Goal: Information Seeking & Learning: Learn about a topic

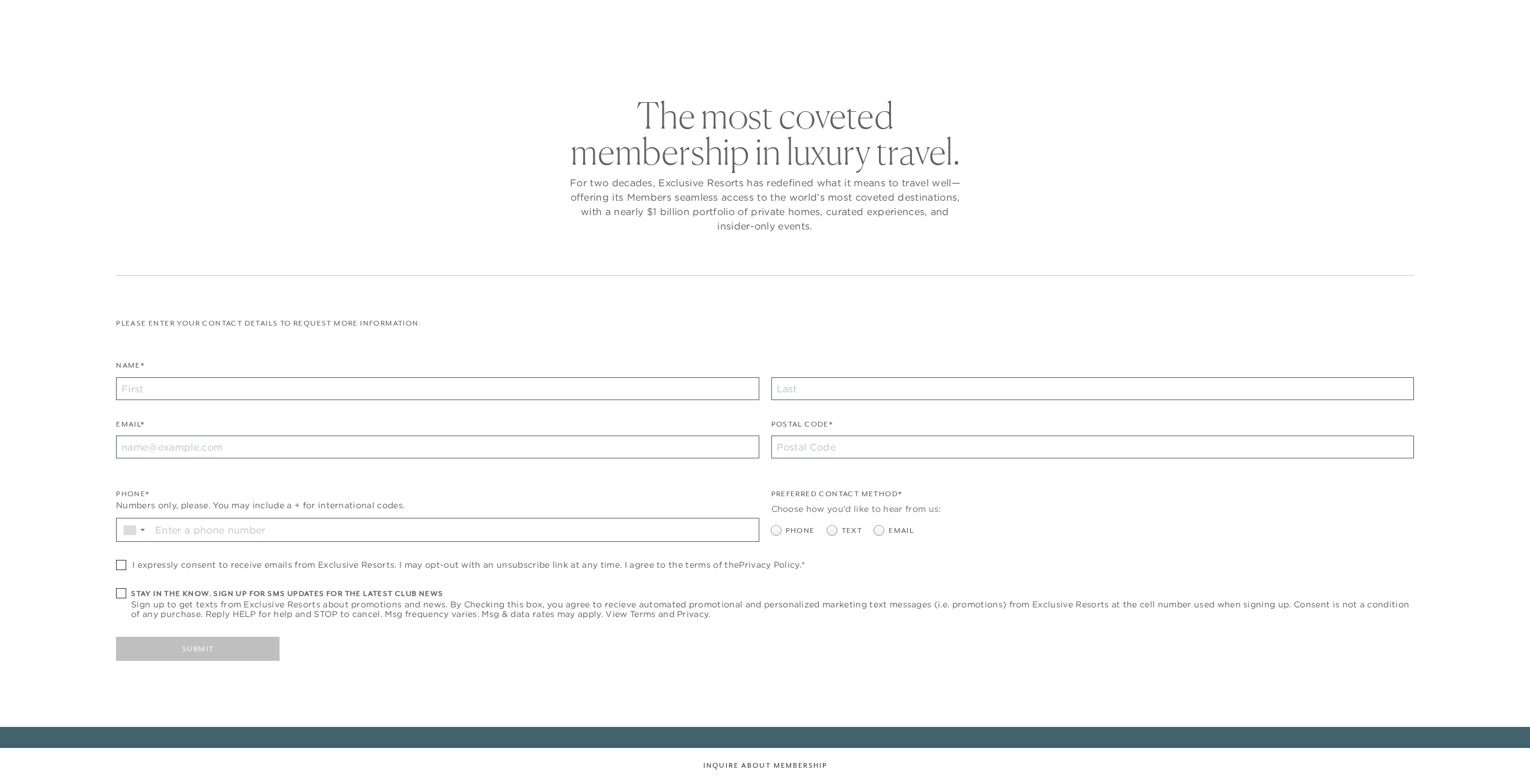
checkbox input "false"
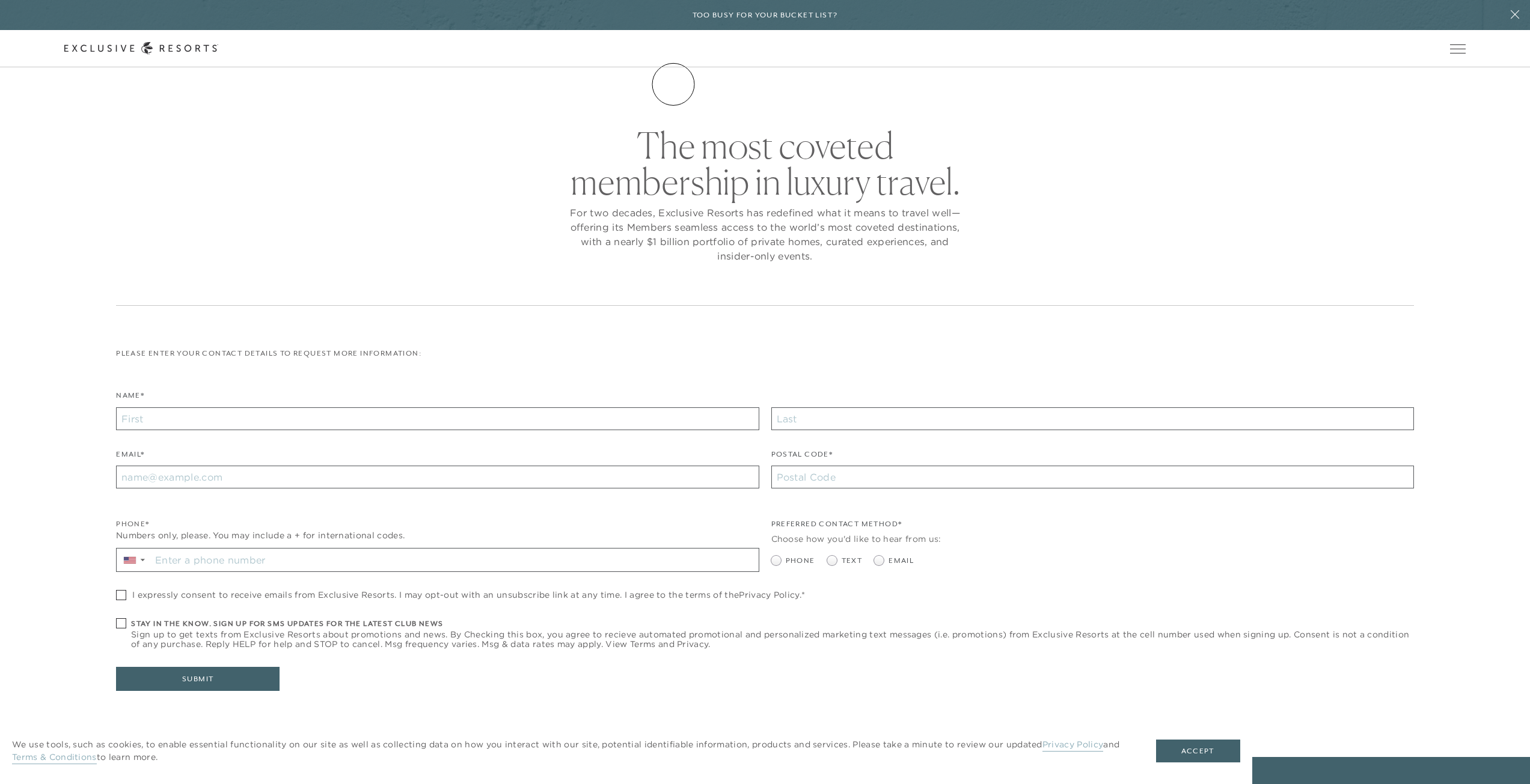
click at [0, 0] on link "The Collection" at bounding box center [0, 0] width 0 height 0
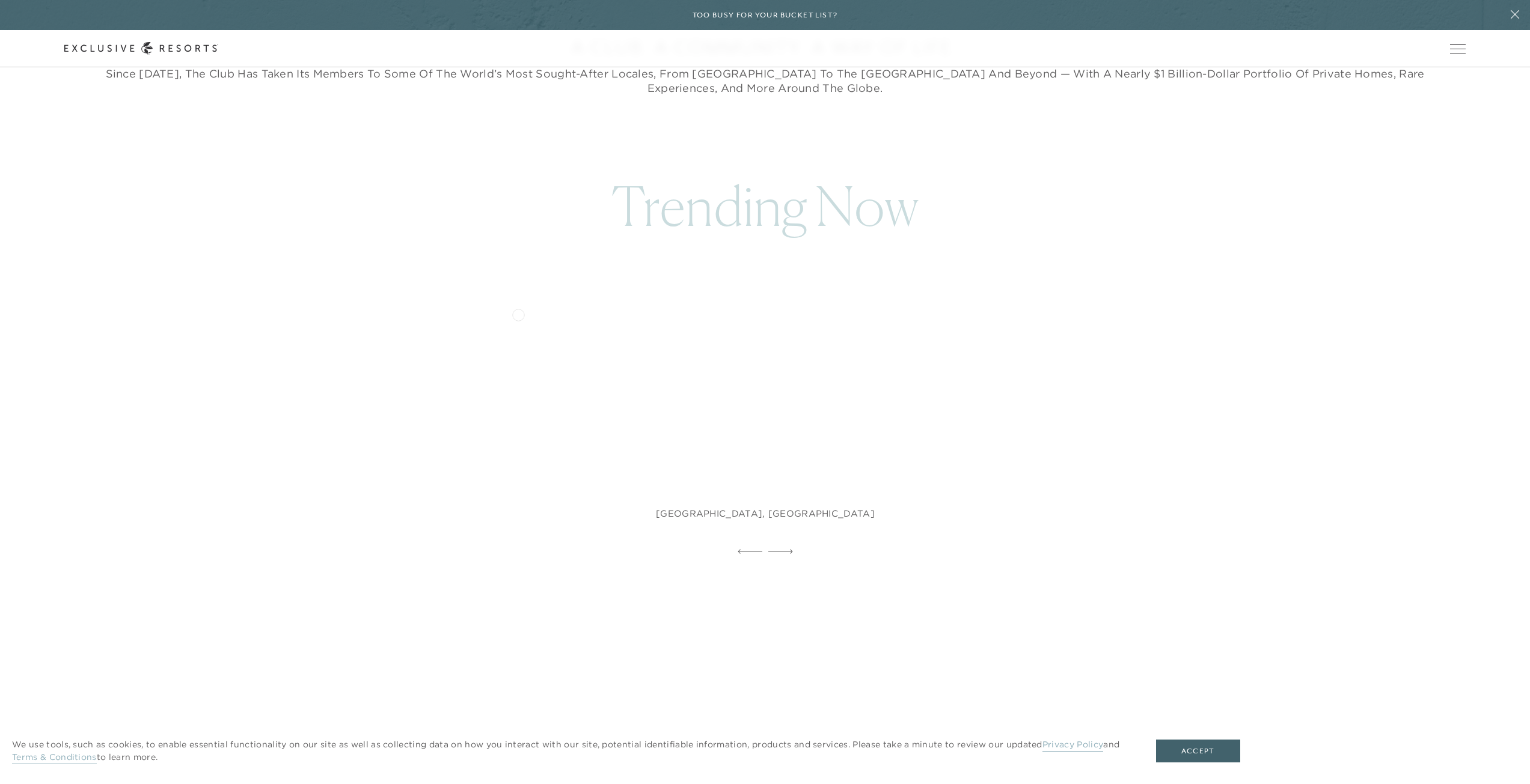
scroll to position [841, 0]
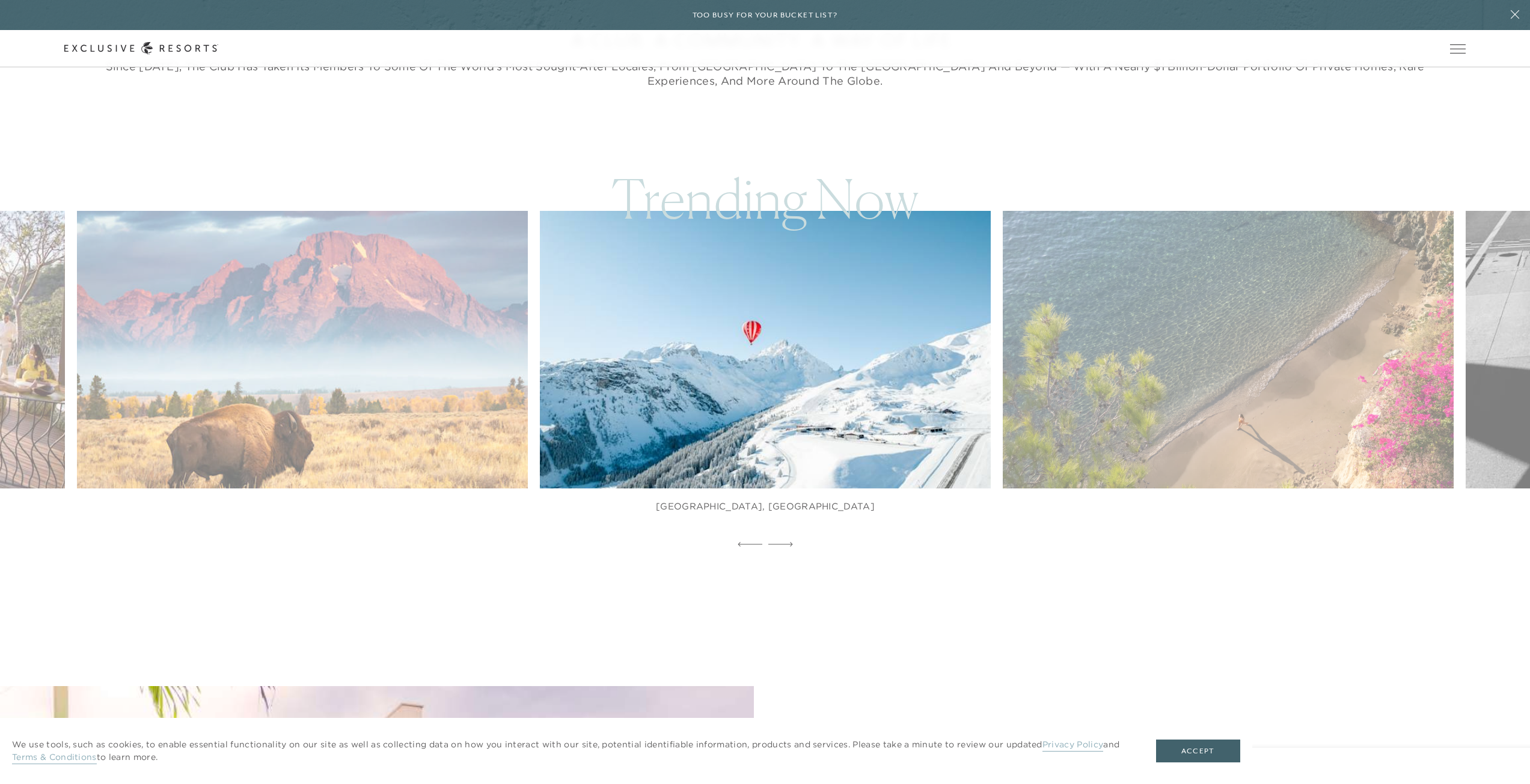
click at [1161, 339] on img at bounding box center [1243, 350] width 496 height 305
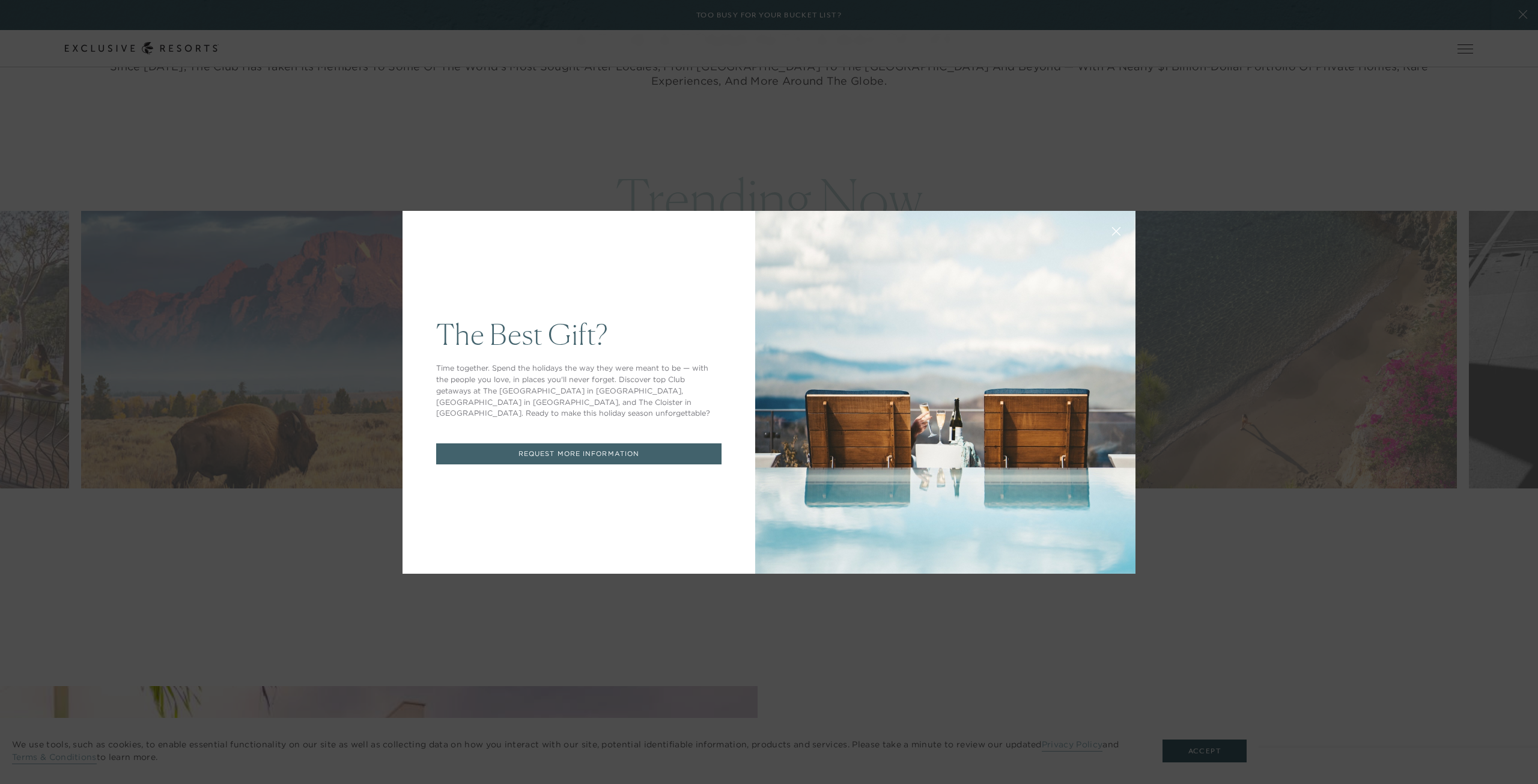
click at [792, 546] on div at bounding box center [945, 392] width 380 height 363
click at [1113, 232] on icon at bounding box center [1116, 231] width 8 height 8
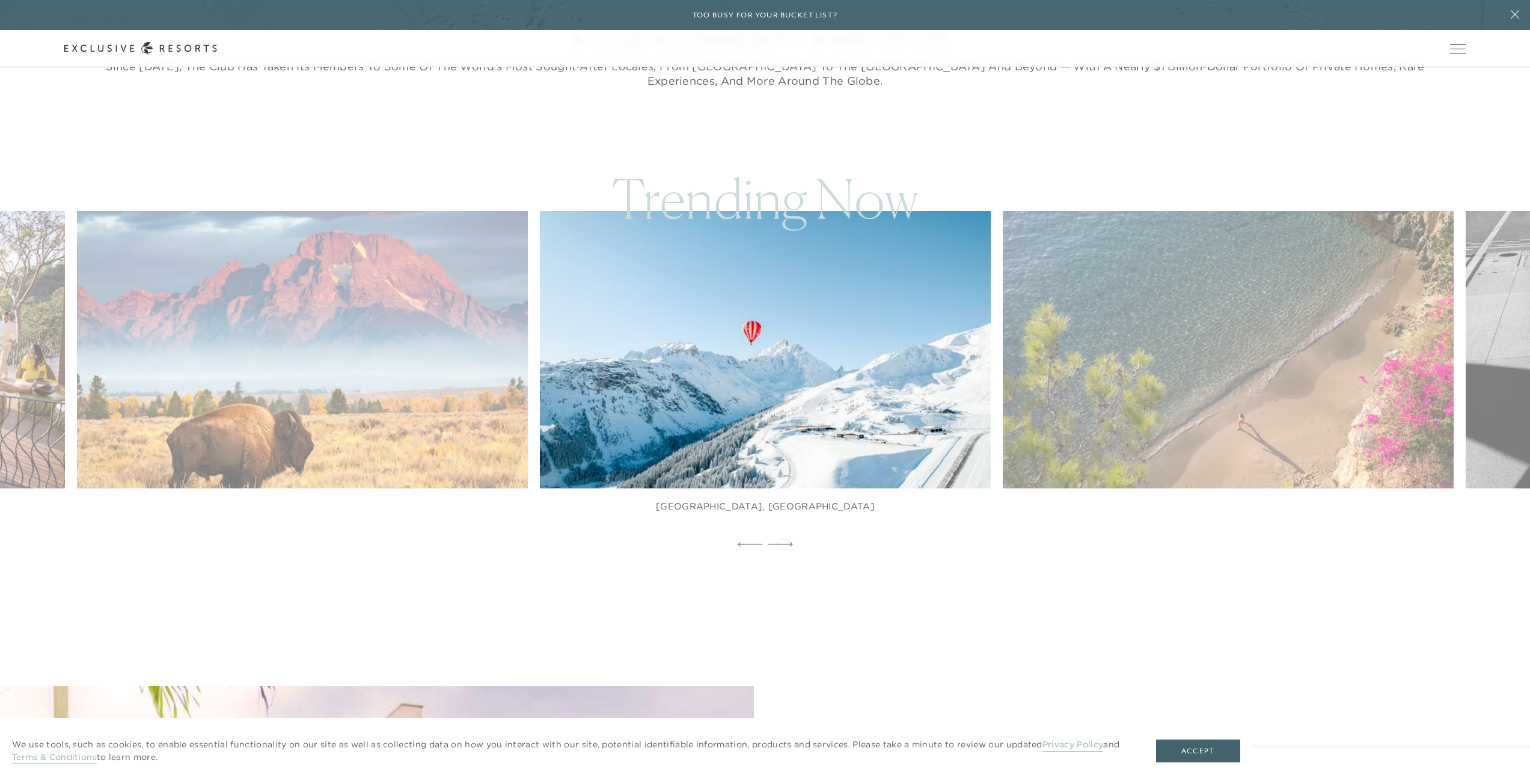
click at [782, 543] on icon at bounding box center [780, 544] width 25 height 5
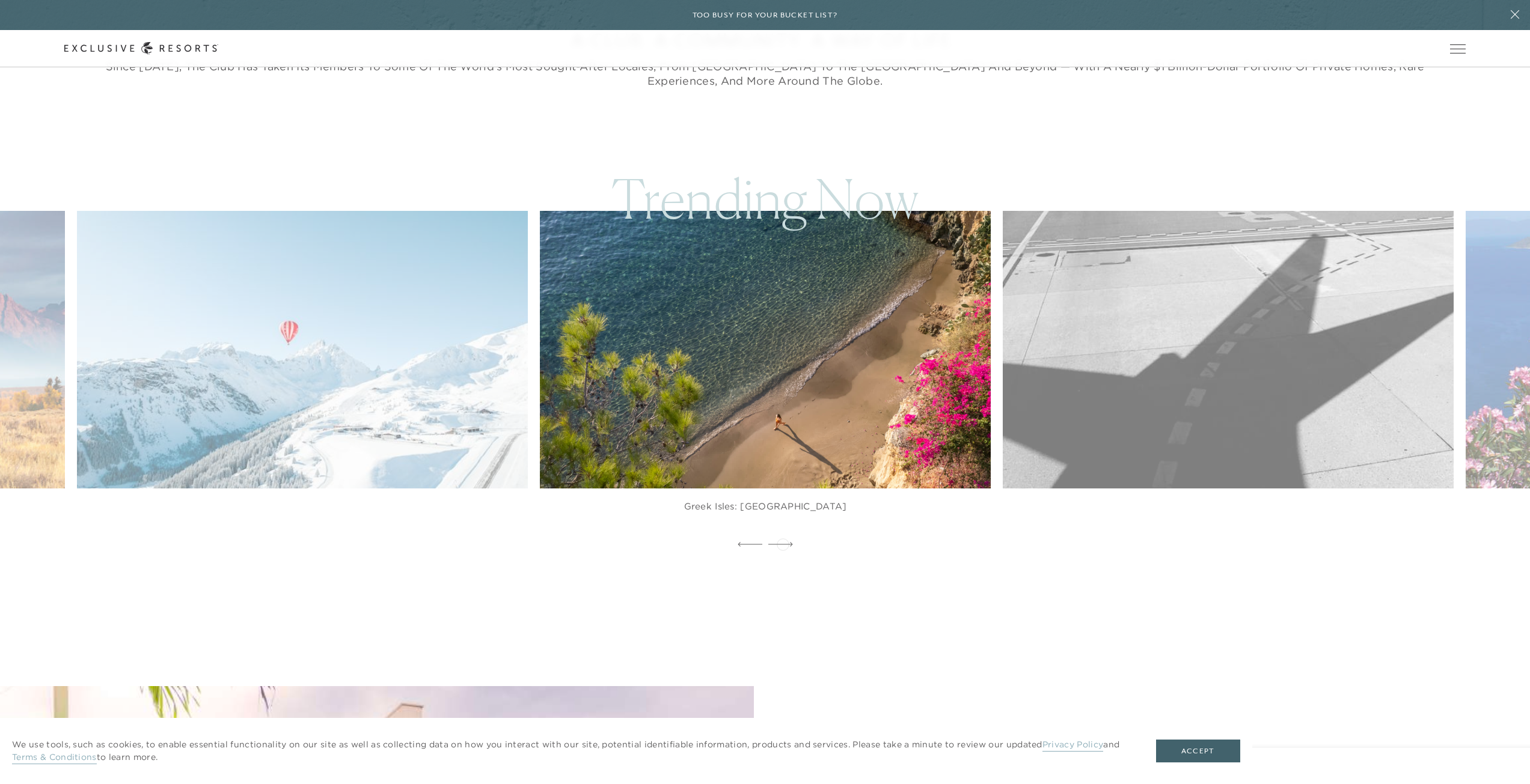
click at [782, 543] on icon at bounding box center [780, 544] width 25 height 5
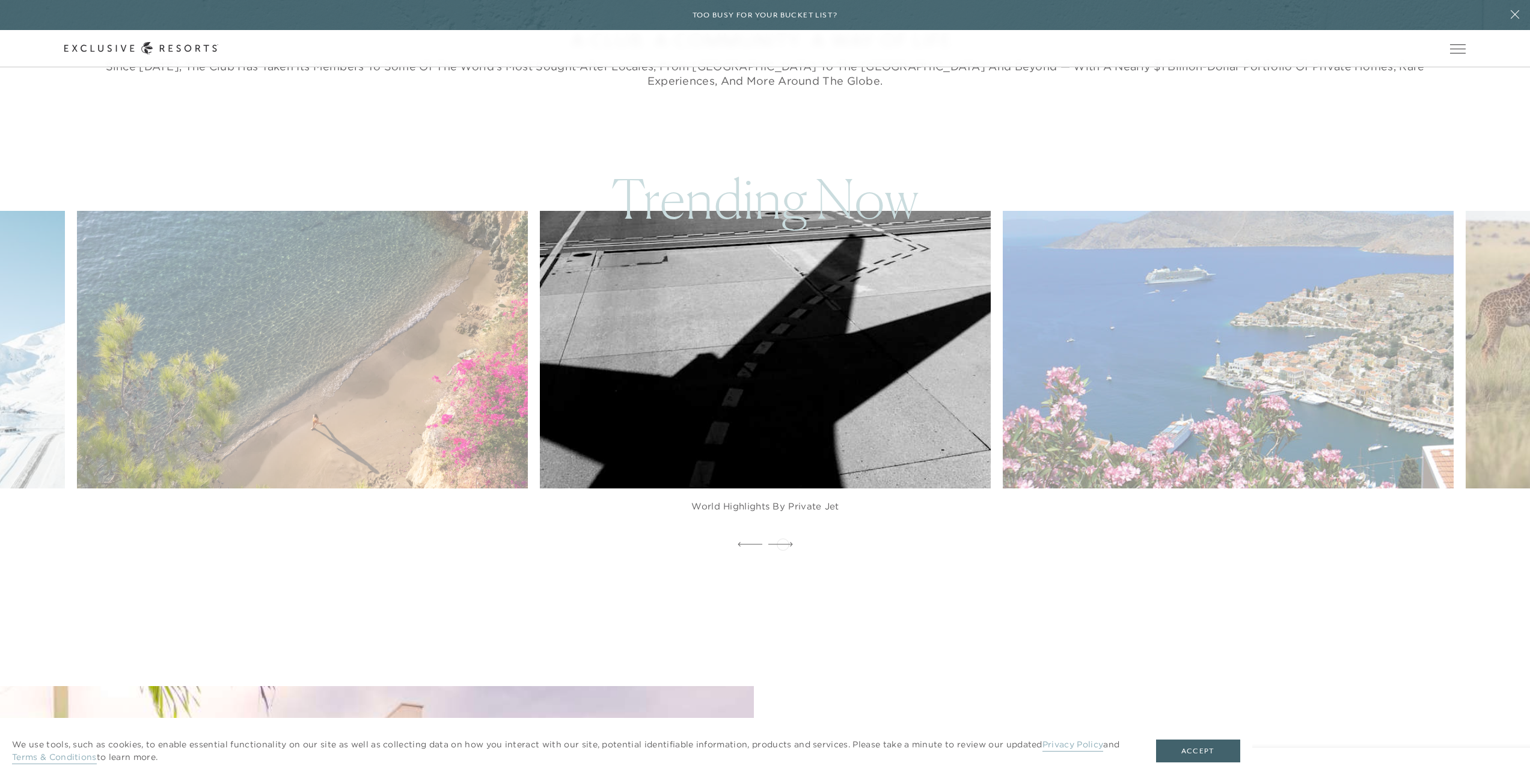
click at [782, 543] on icon at bounding box center [780, 544] width 25 height 5
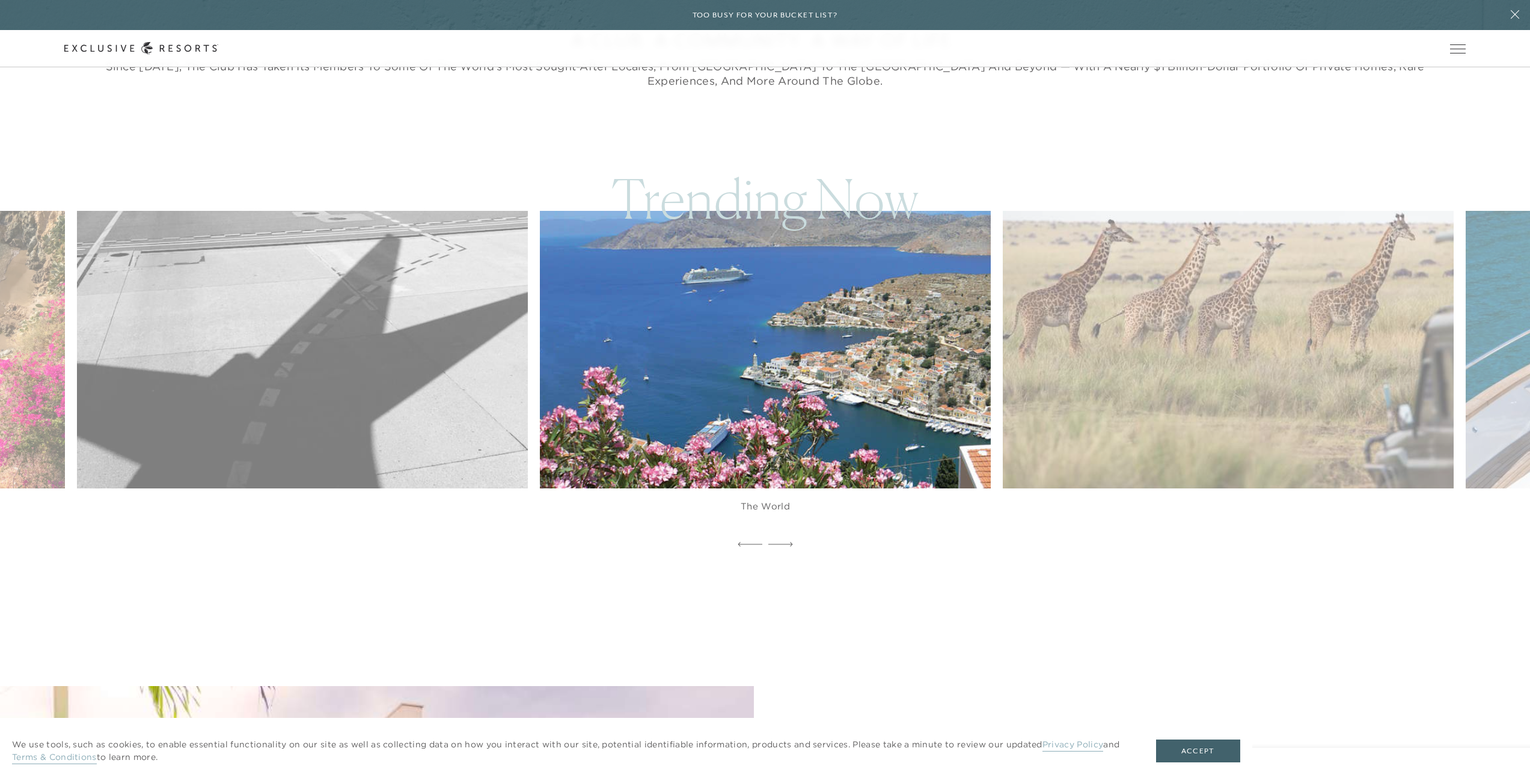
click at [782, 543] on icon at bounding box center [780, 544] width 25 height 5
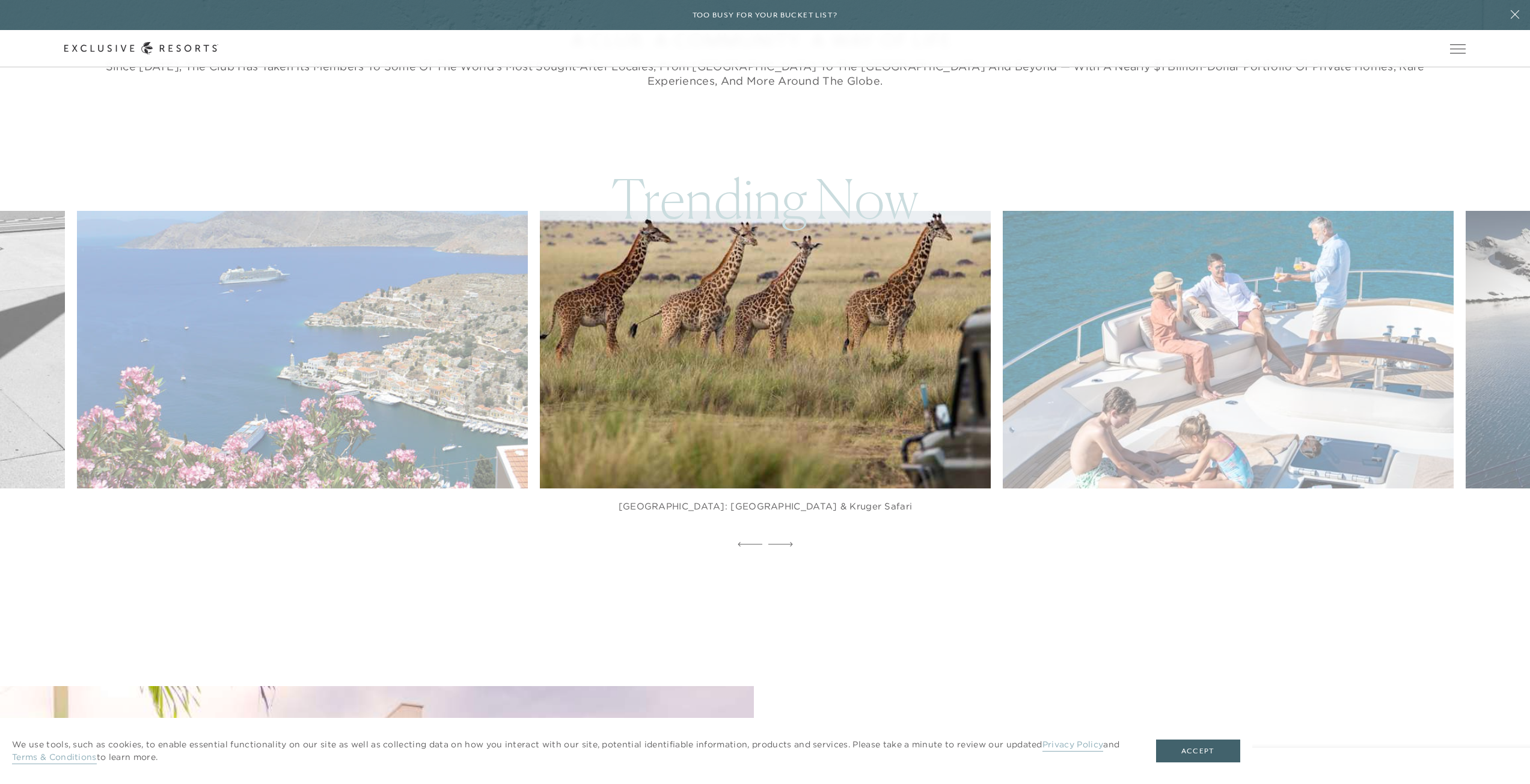
click at [782, 543] on icon at bounding box center [780, 544] width 25 height 5
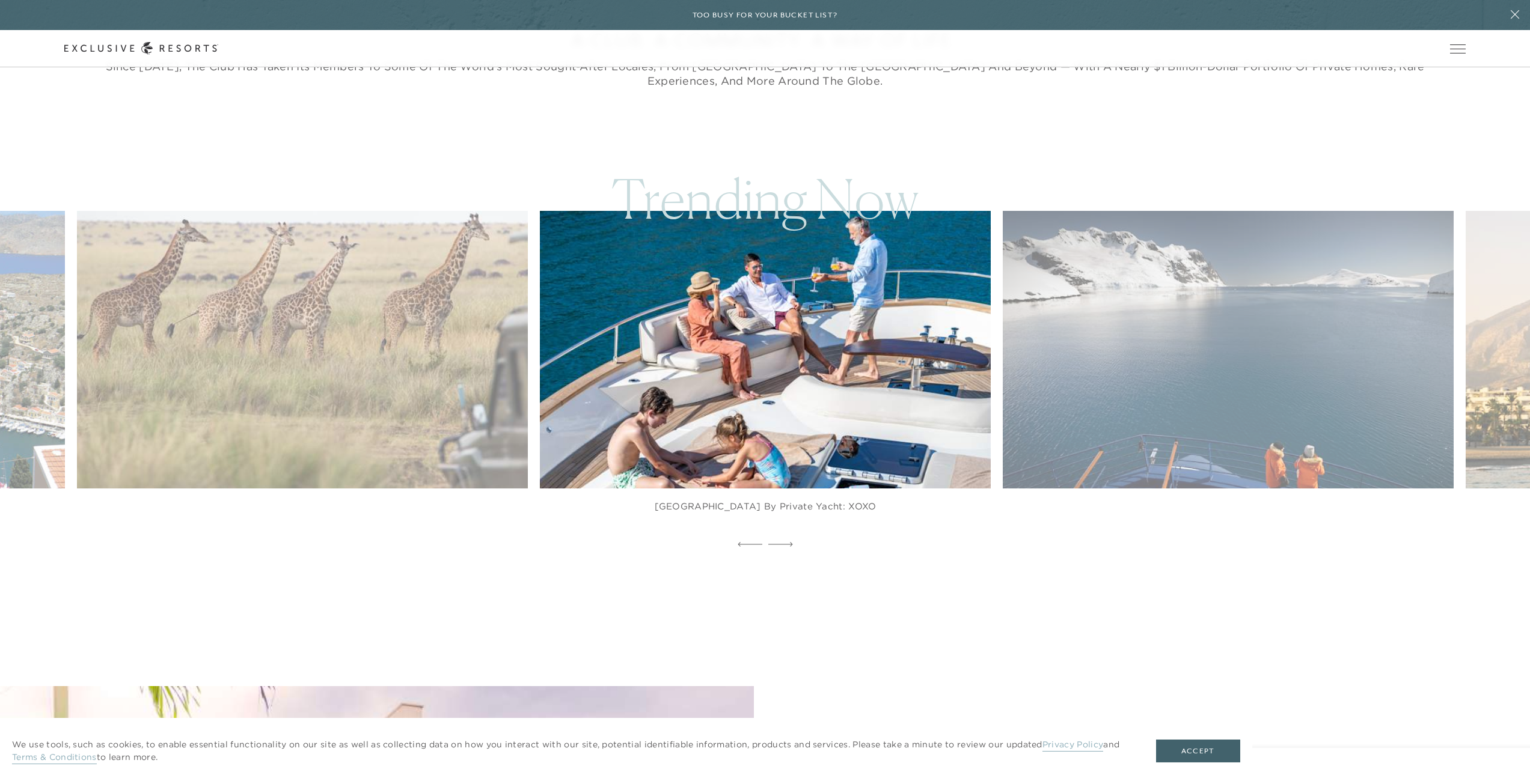
click at [782, 543] on icon at bounding box center [780, 544] width 25 height 5
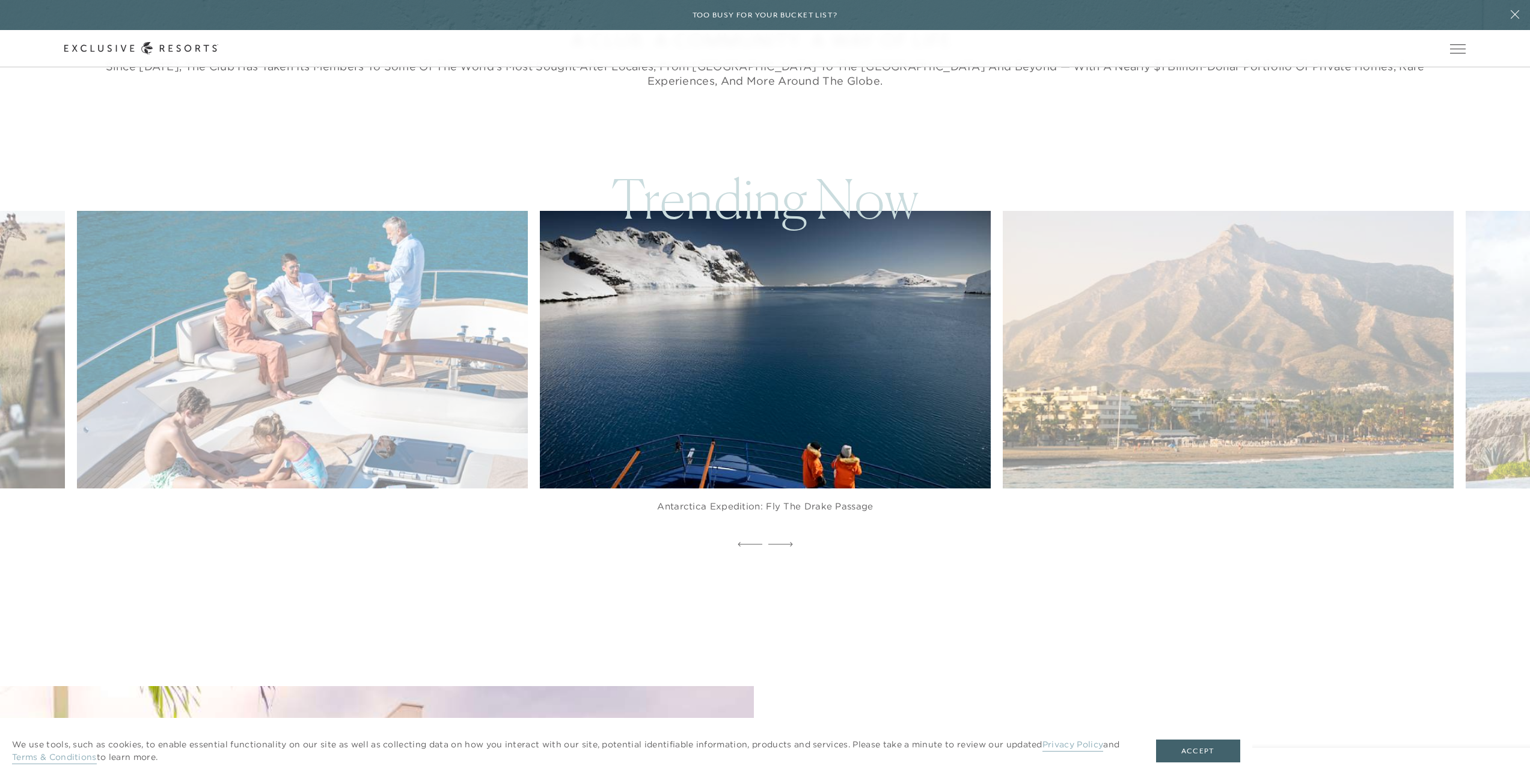
click at [782, 543] on icon at bounding box center [780, 544] width 25 height 5
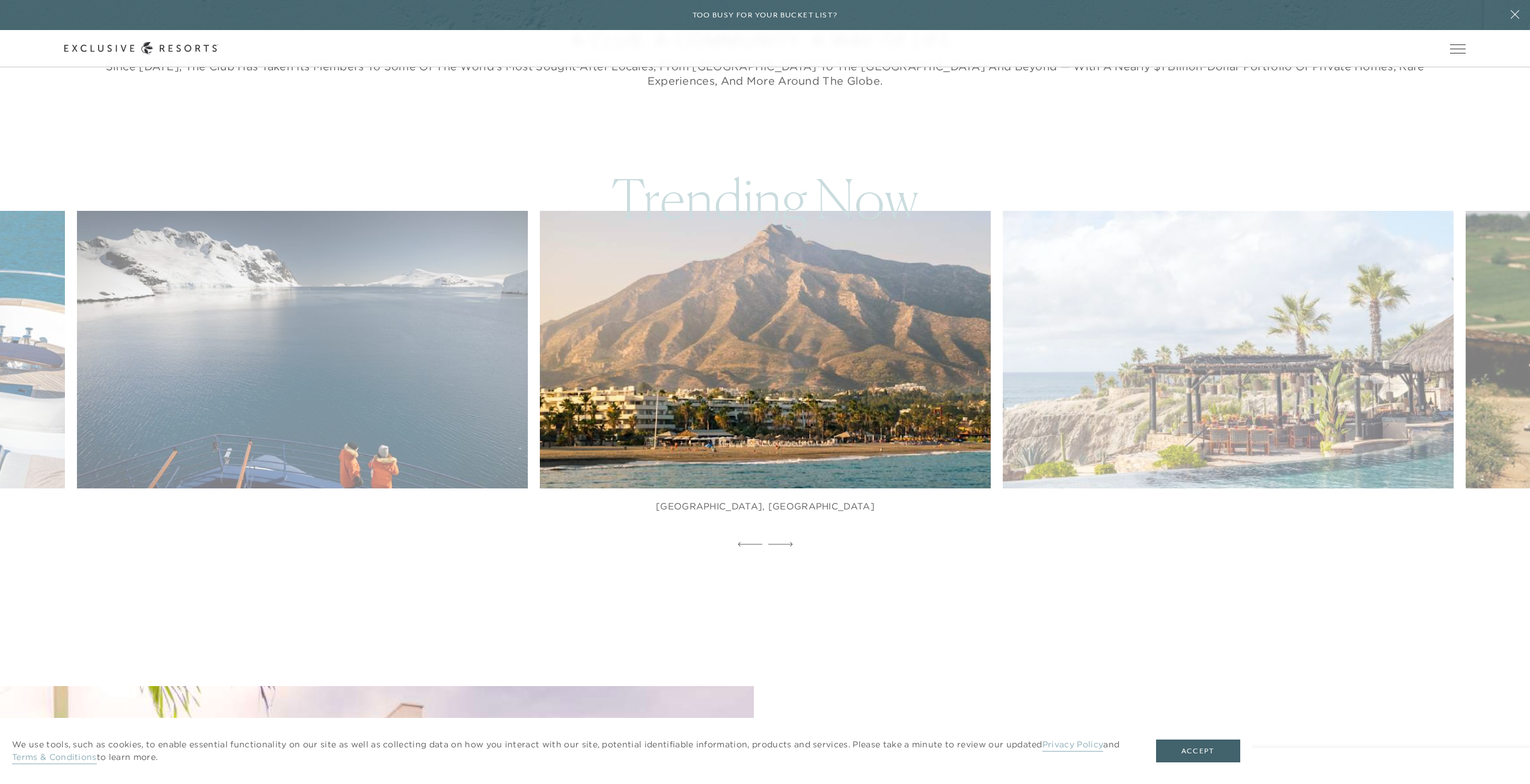
click at [782, 543] on icon at bounding box center [780, 544] width 25 height 5
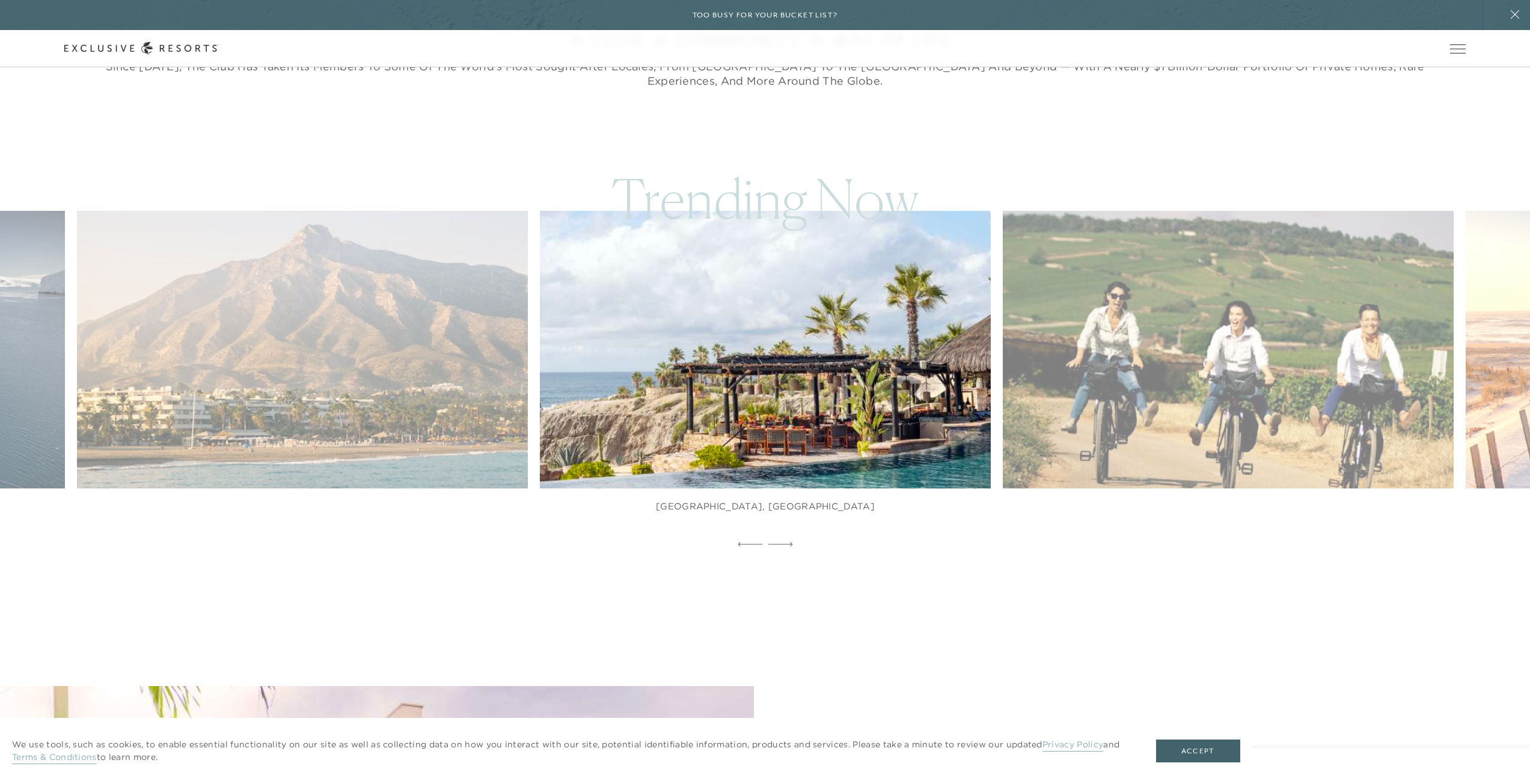
click at [782, 543] on icon at bounding box center [780, 544] width 25 height 5
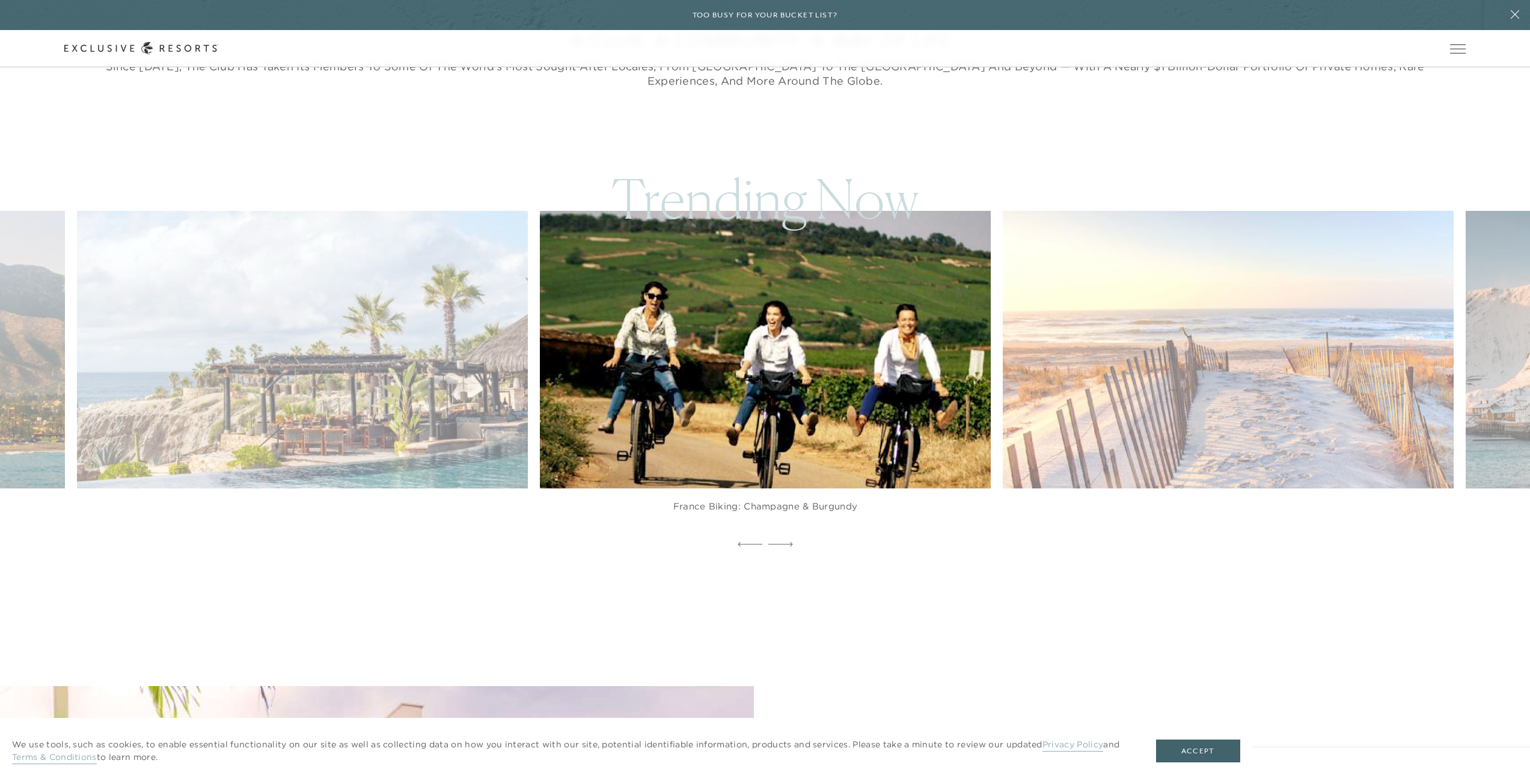
click at [782, 543] on icon at bounding box center [780, 544] width 25 height 5
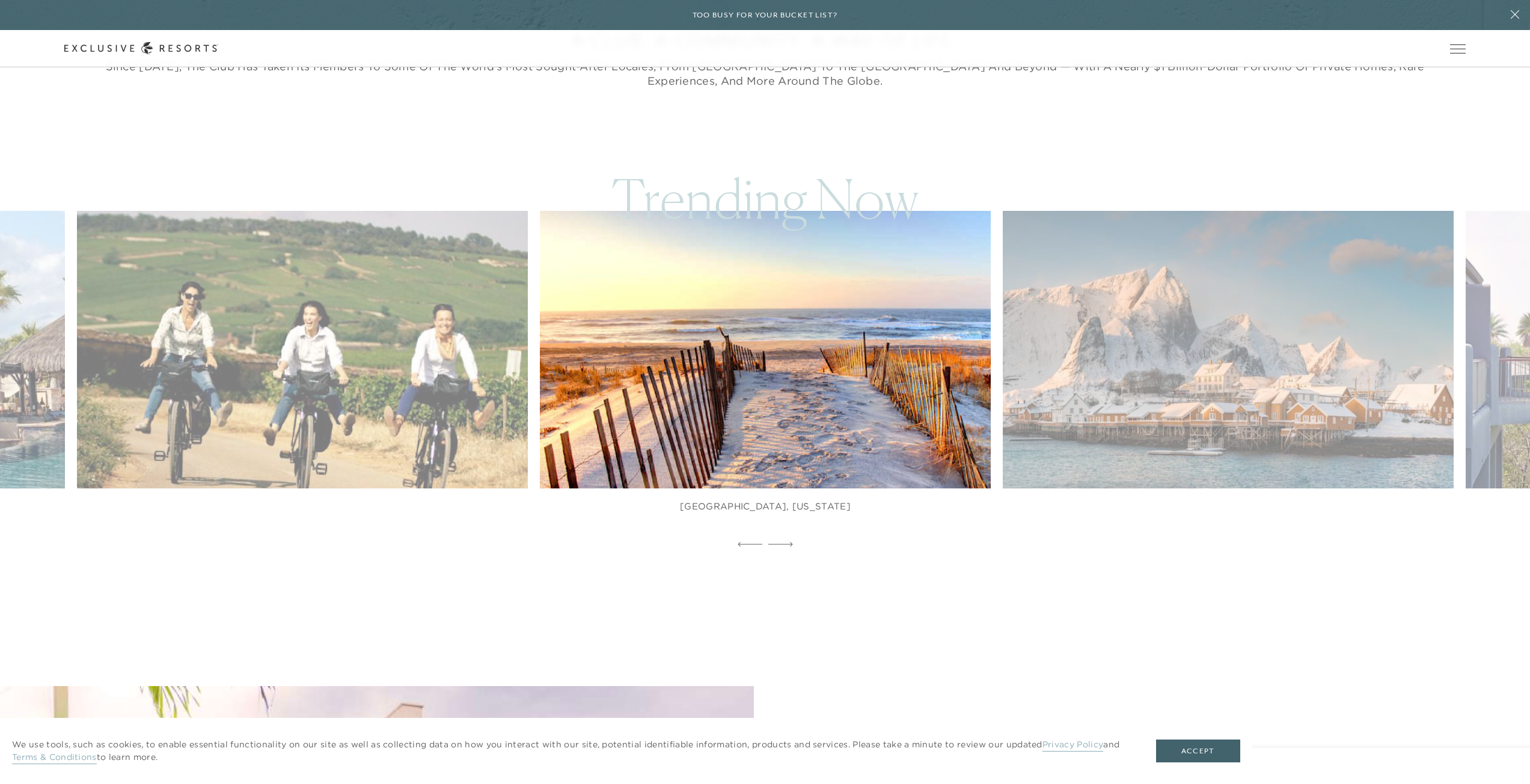
click at [782, 543] on icon at bounding box center [780, 544] width 25 height 5
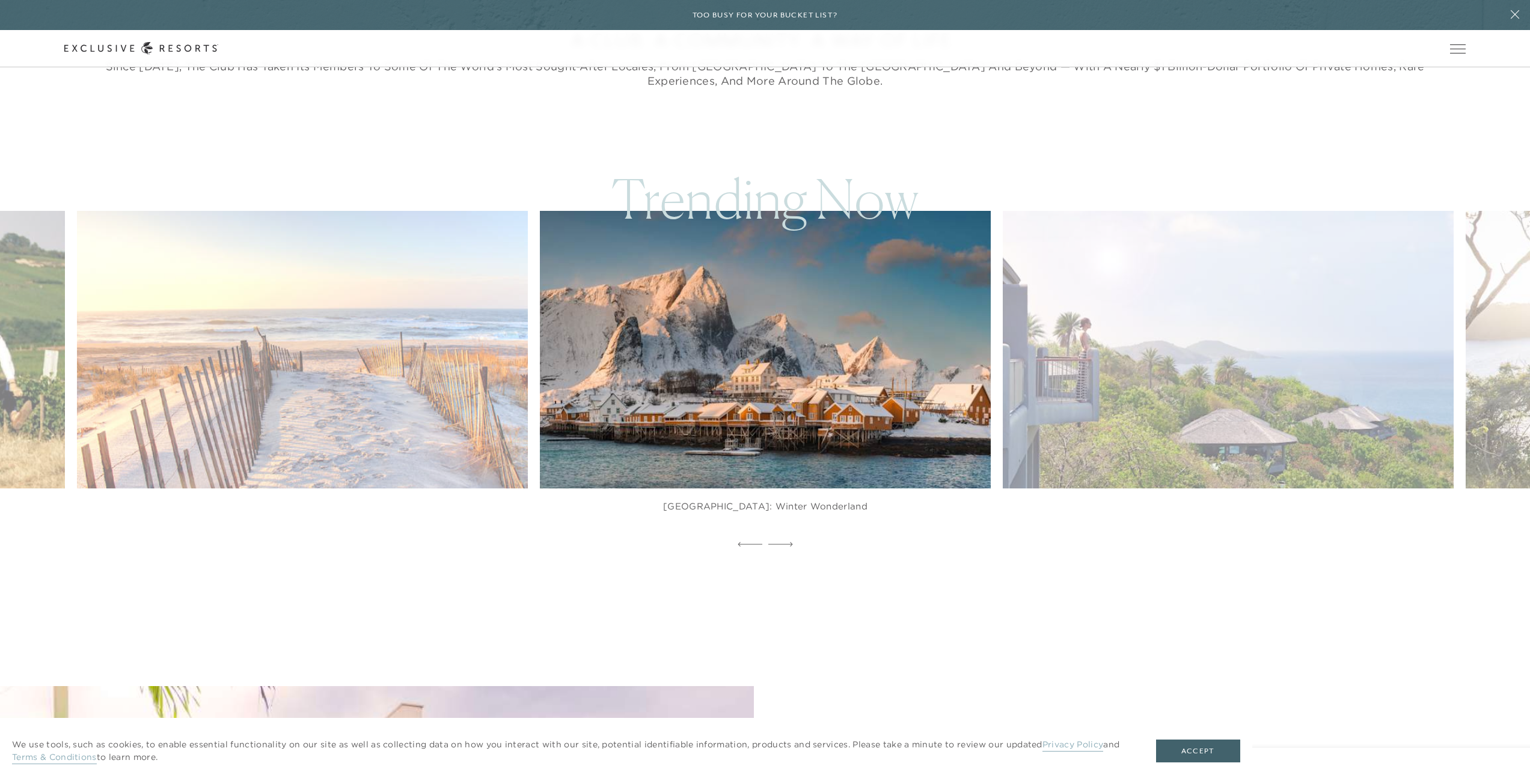
click at [782, 543] on icon at bounding box center [780, 544] width 25 height 5
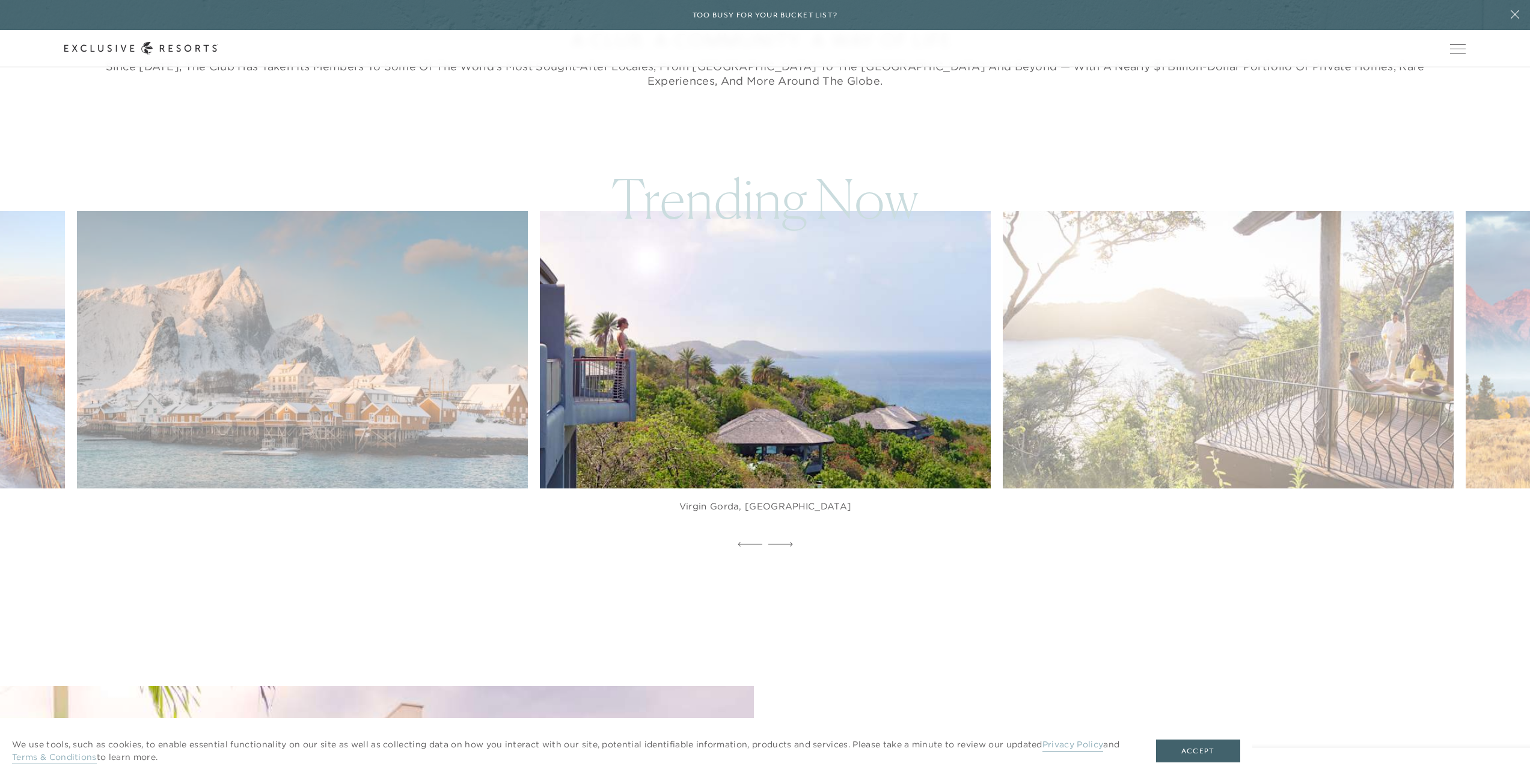
click at [782, 543] on icon at bounding box center [780, 544] width 25 height 5
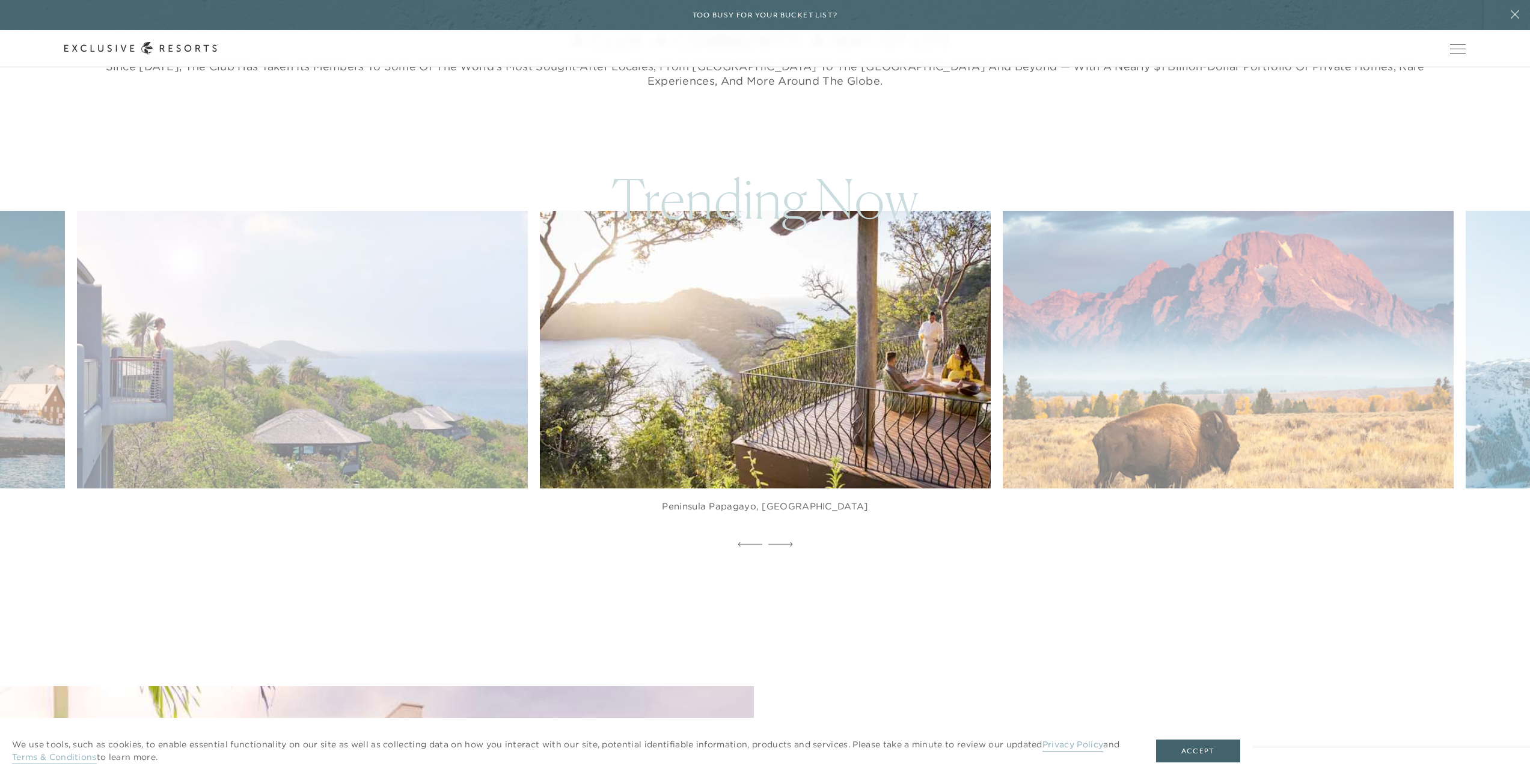
click at [782, 543] on icon at bounding box center [780, 544] width 25 height 5
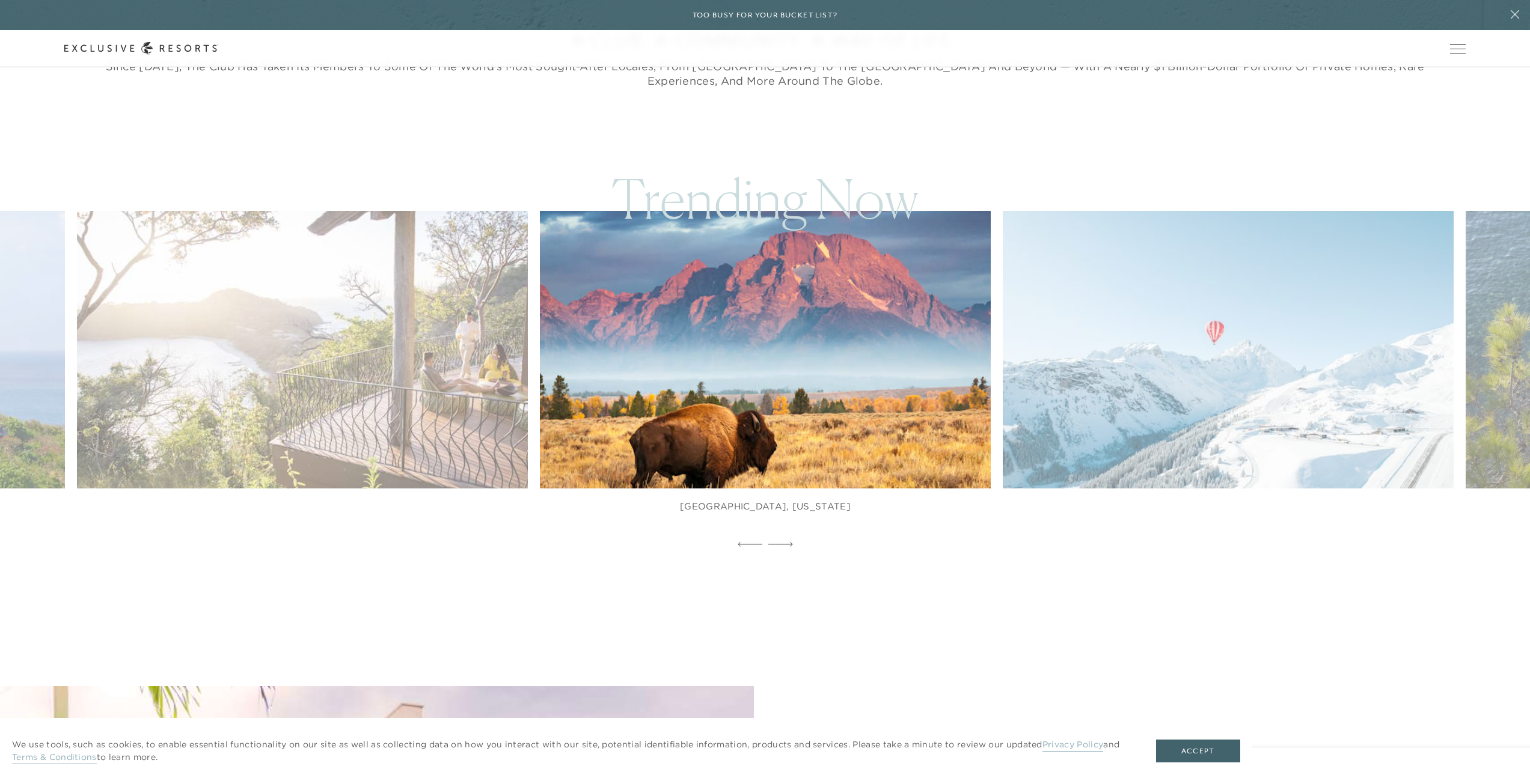
click at [782, 543] on icon at bounding box center [780, 544] width 25 height 5
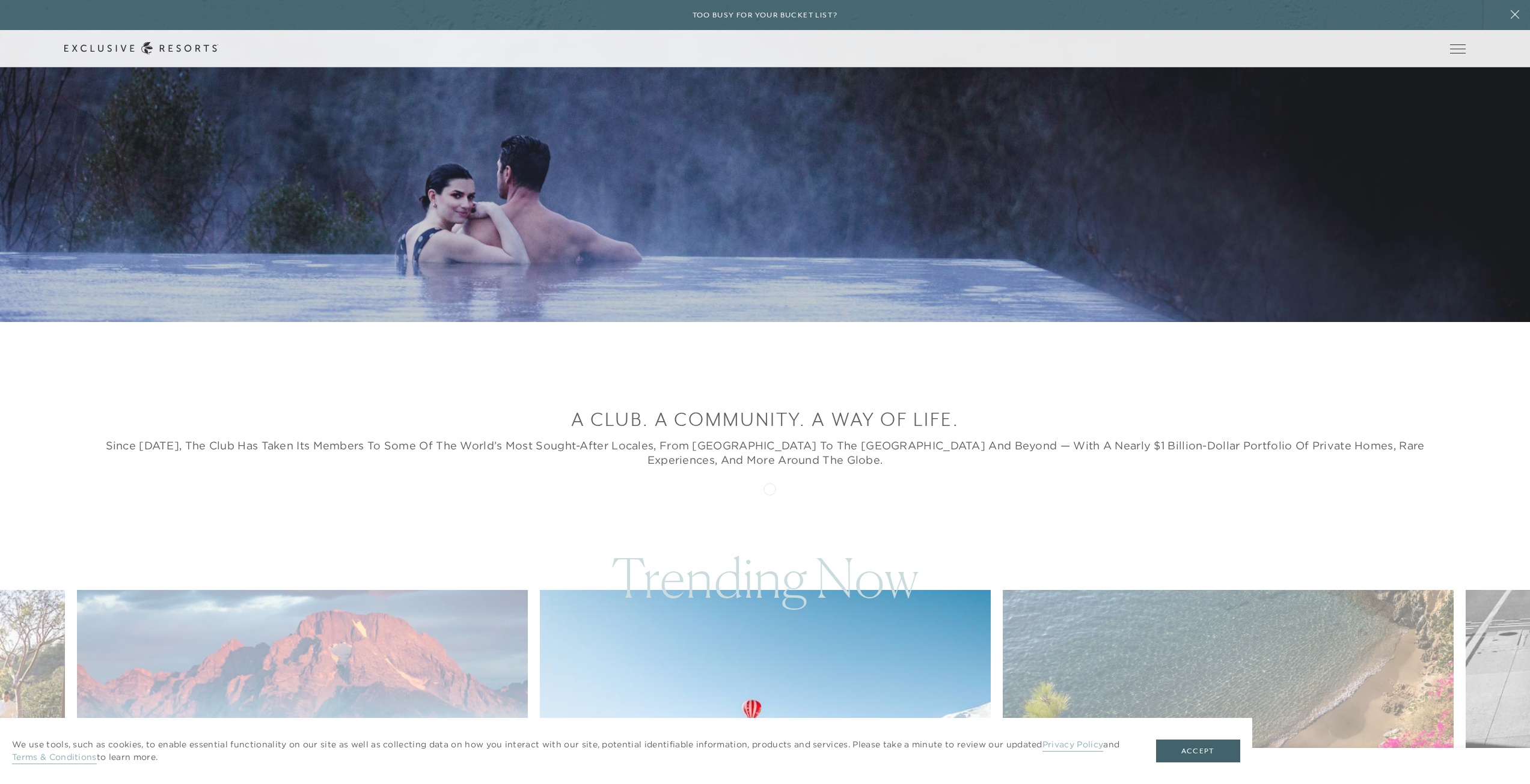
scroll to position [240, 0]
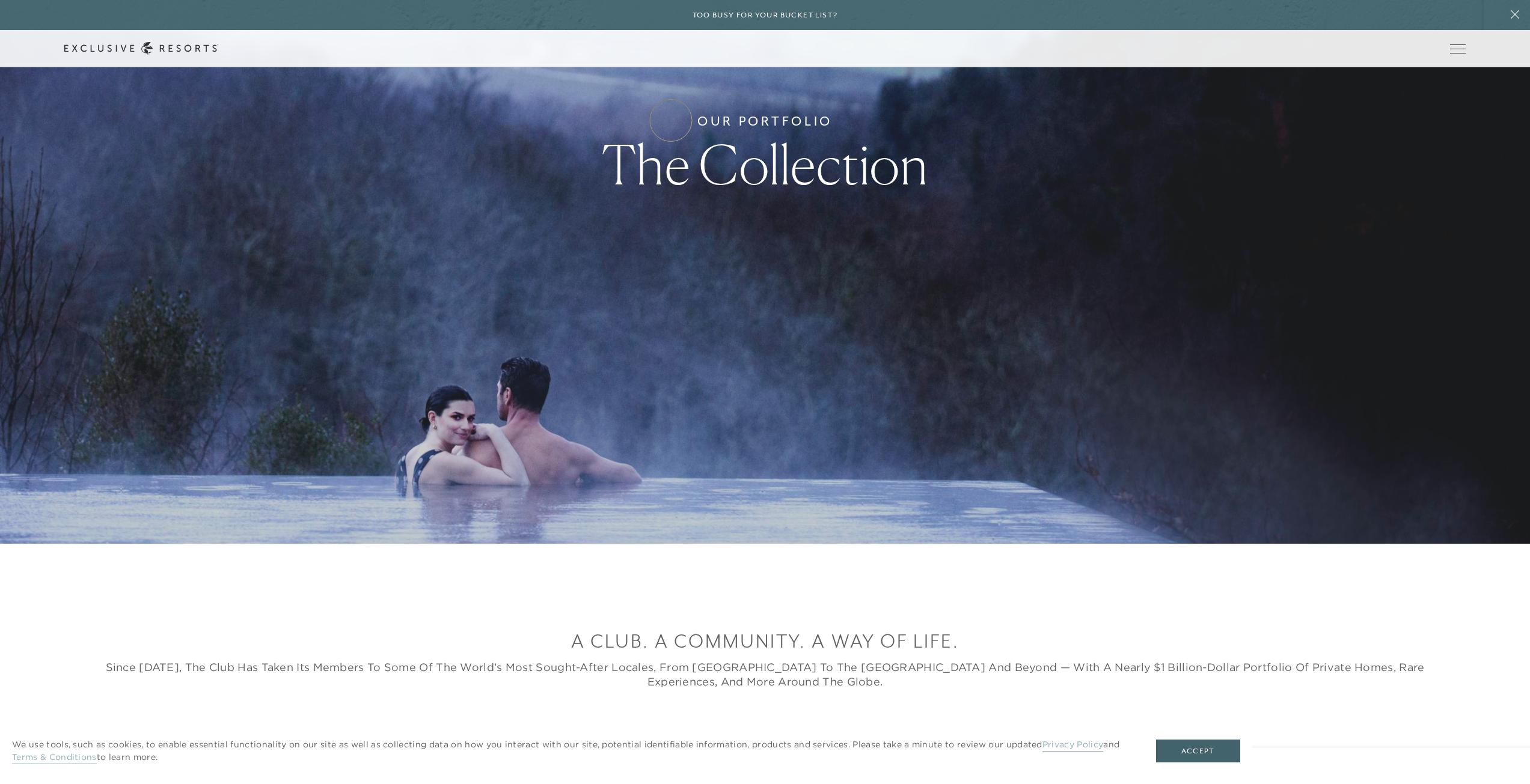
click at [0, 0] on link "Residence Collection" at bounding box center [0, 0] width 0 height 0
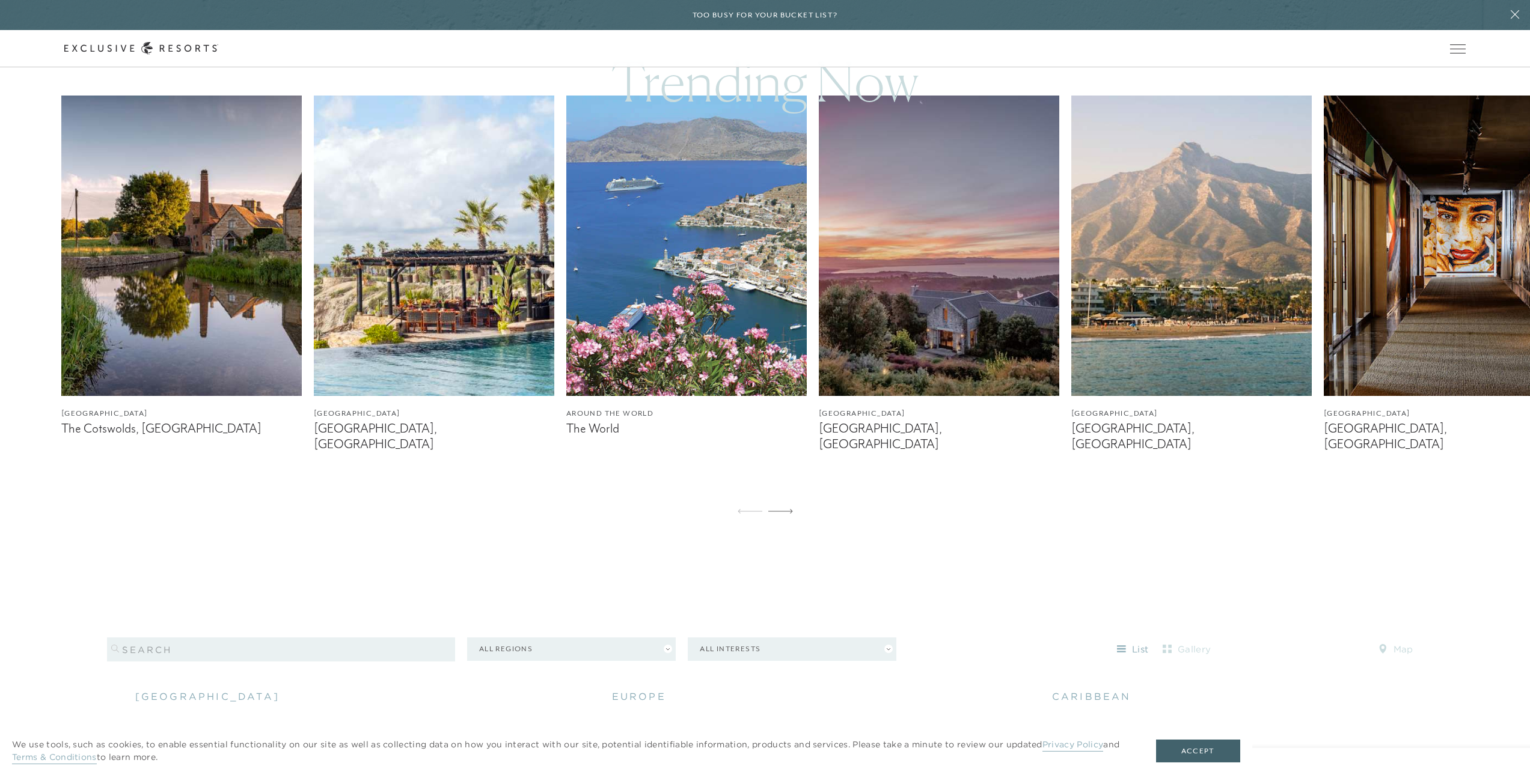
scroll to position [962, 0]
click at [784, 508] on icon at bounding box center [780, 510] width 25 height 5
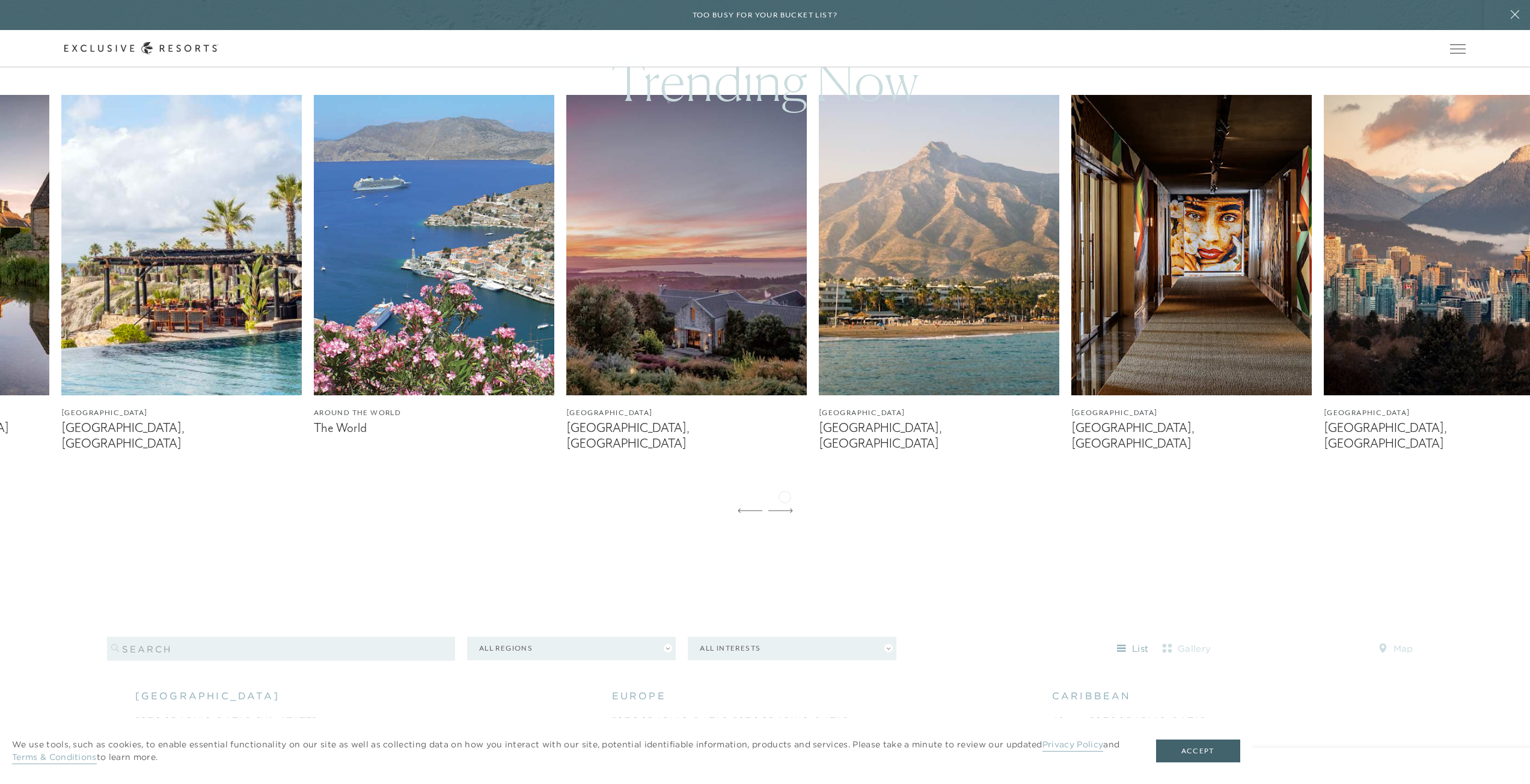
click at [784, 508] on icon at bounding box center [780, 510] width 25 height 5
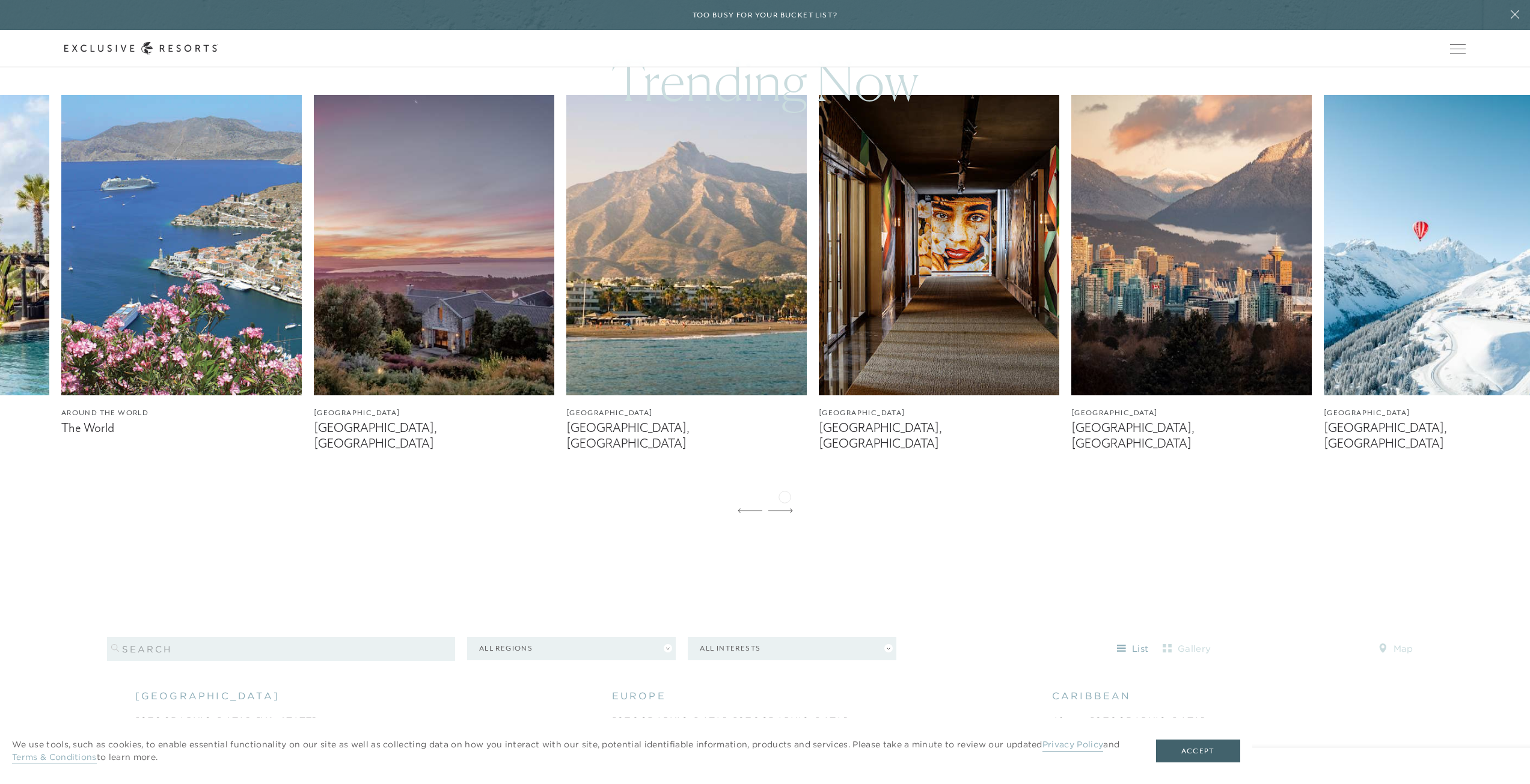
click at [784, 508] on icon at bounding box center [780, 510] width 25 height 5
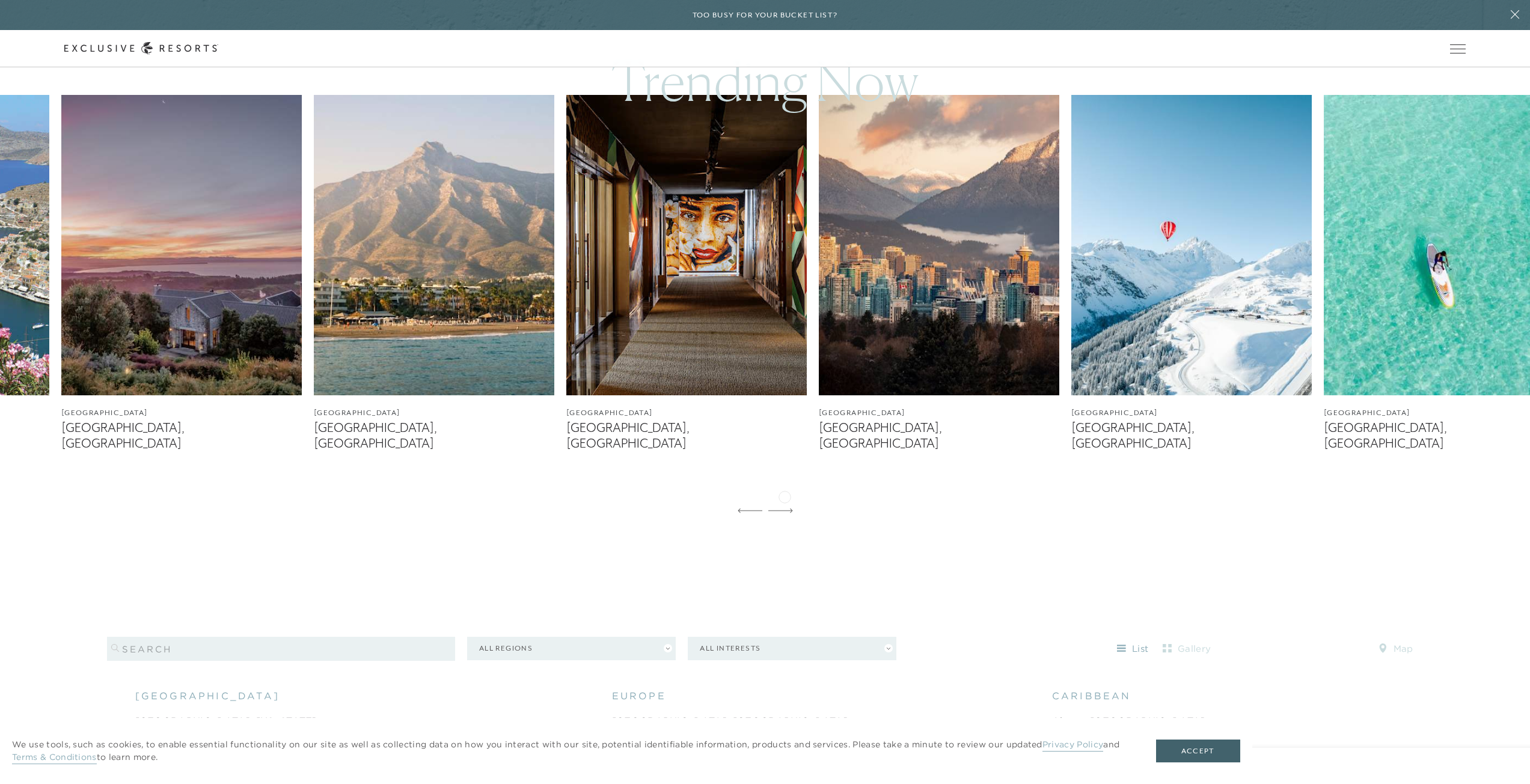
click at [784, 508] on icon at bounding box center [780, 510] width 25 height 5
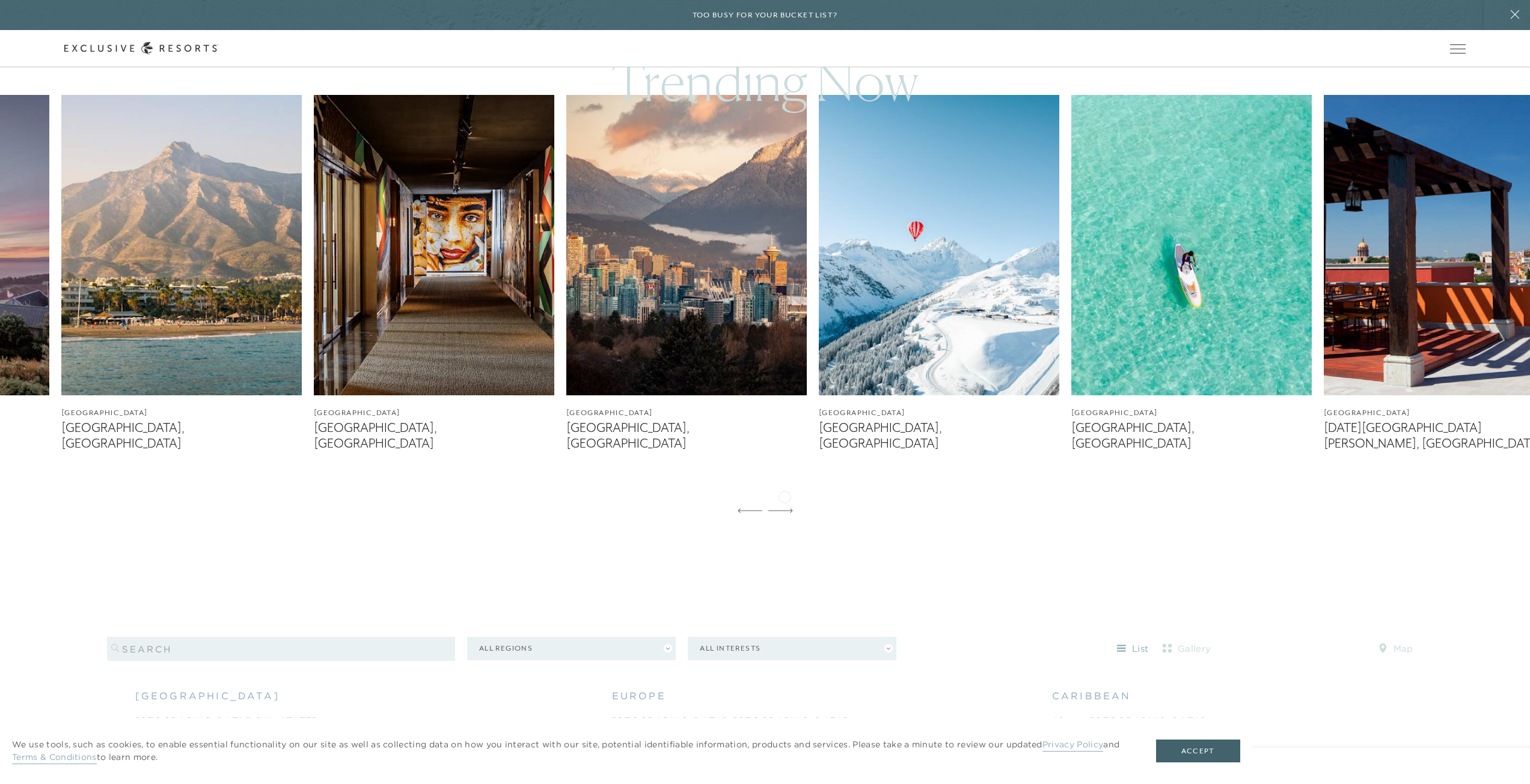
click at [784, 508] on icon at bounding box center [780, 510] width 25 height 5
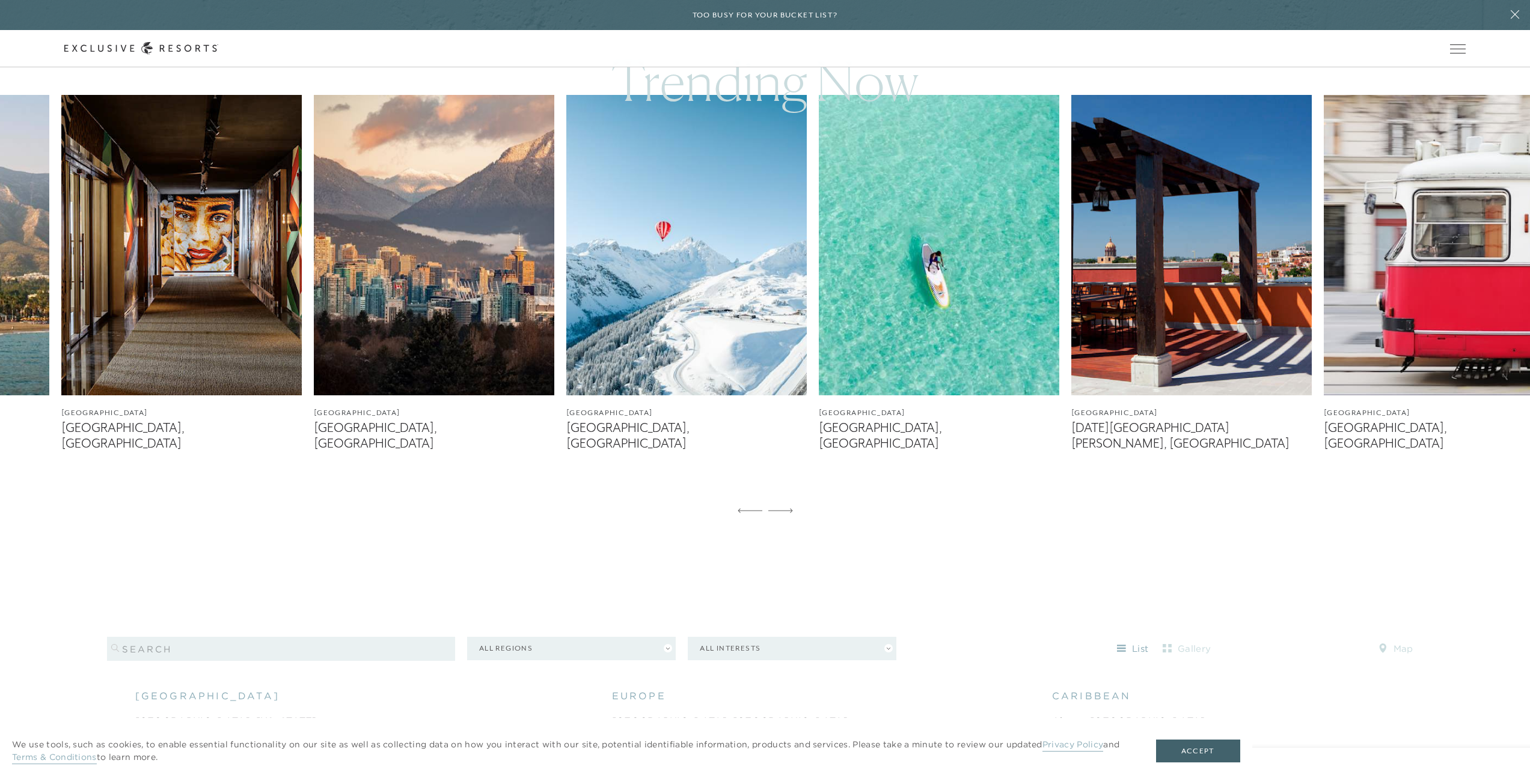
click at [784, 508] on icon at bounding box center [780, 510] width 25 height 5
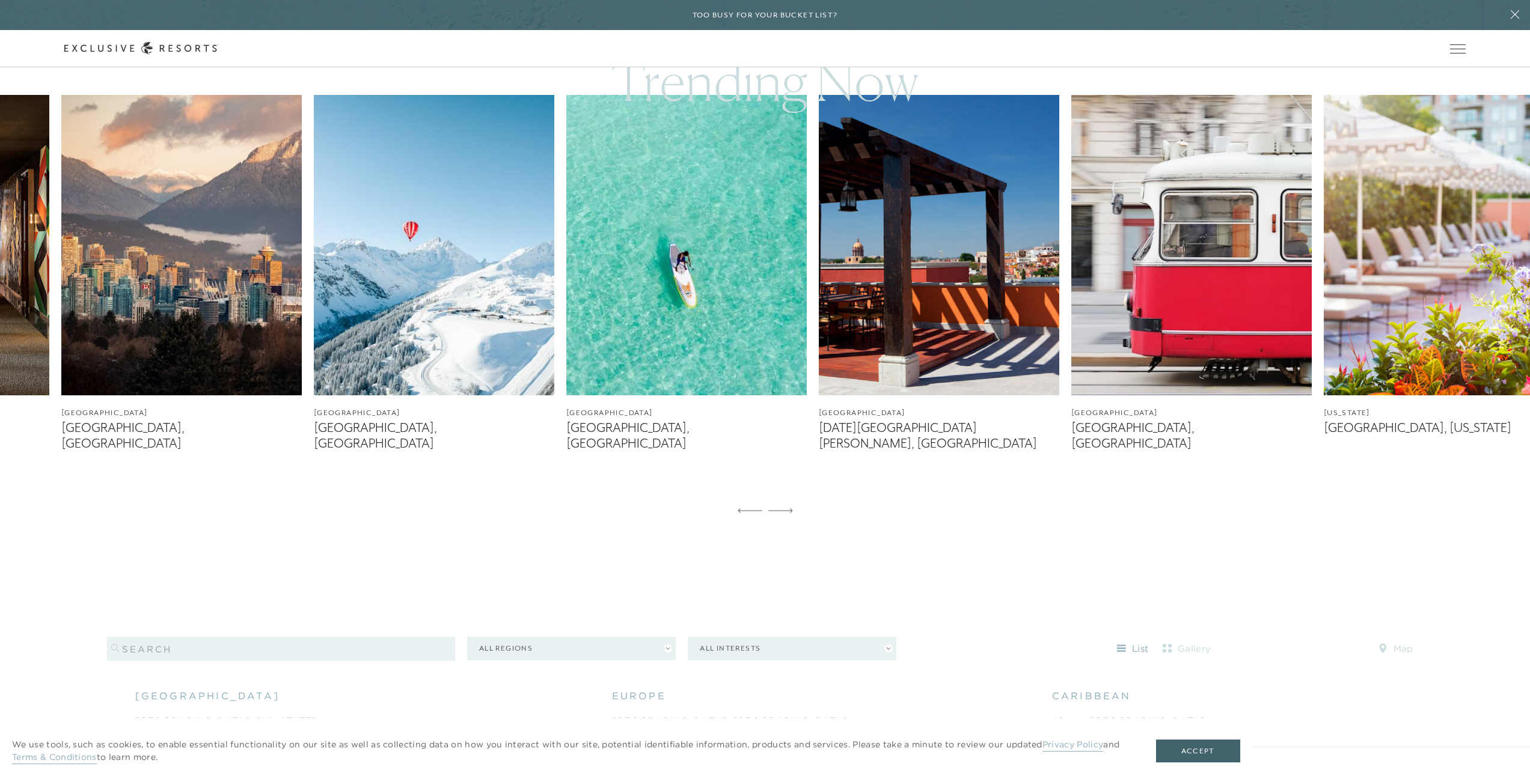
click at [784, 508] on icon at bounding box center [780, 510] width 25 height 5
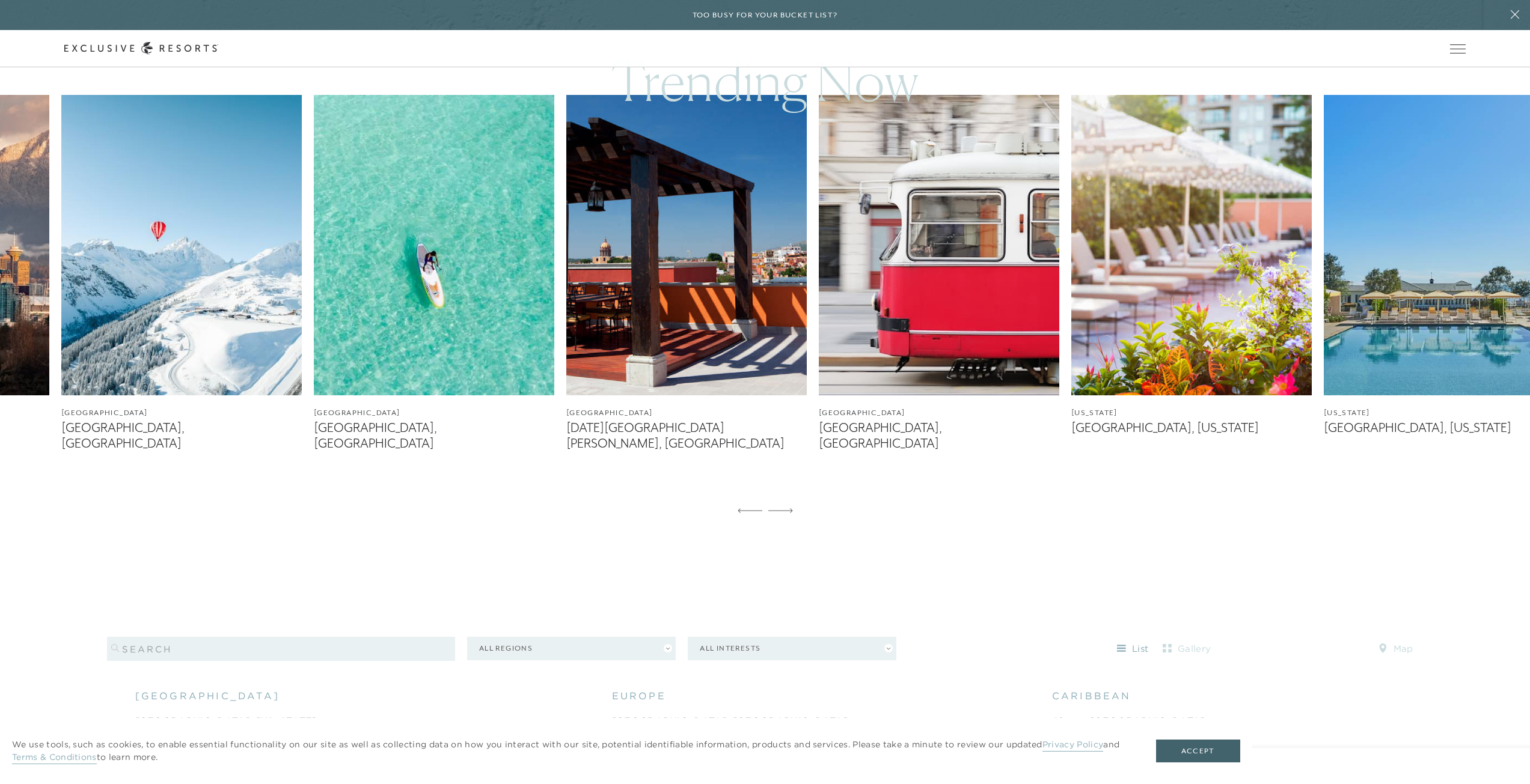
click at [784, 508] on icon at bounding box center [780, 510] width 25 height 5
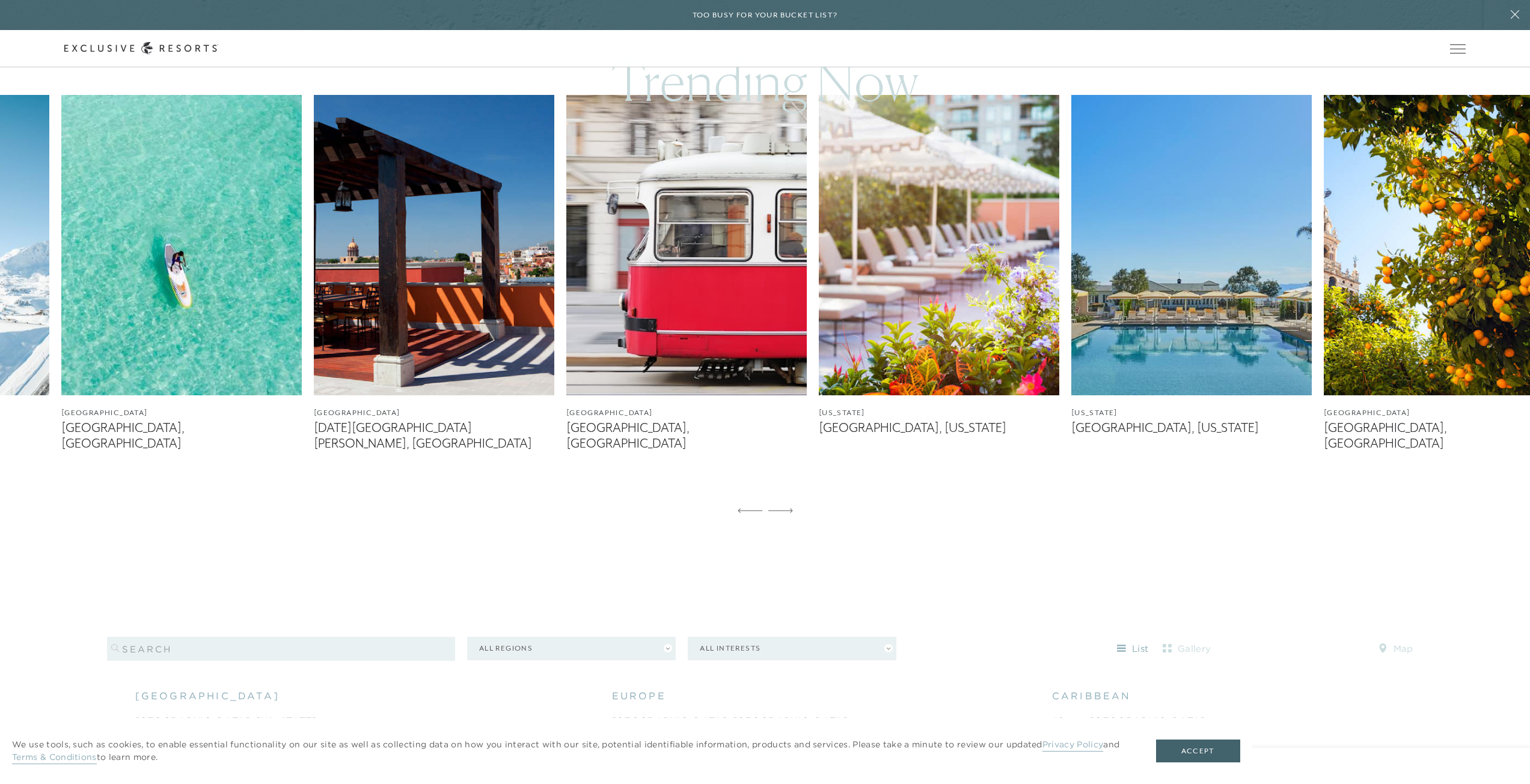
click at [784, 508] on icon at bounding box center [780, 510] width 25 height 5
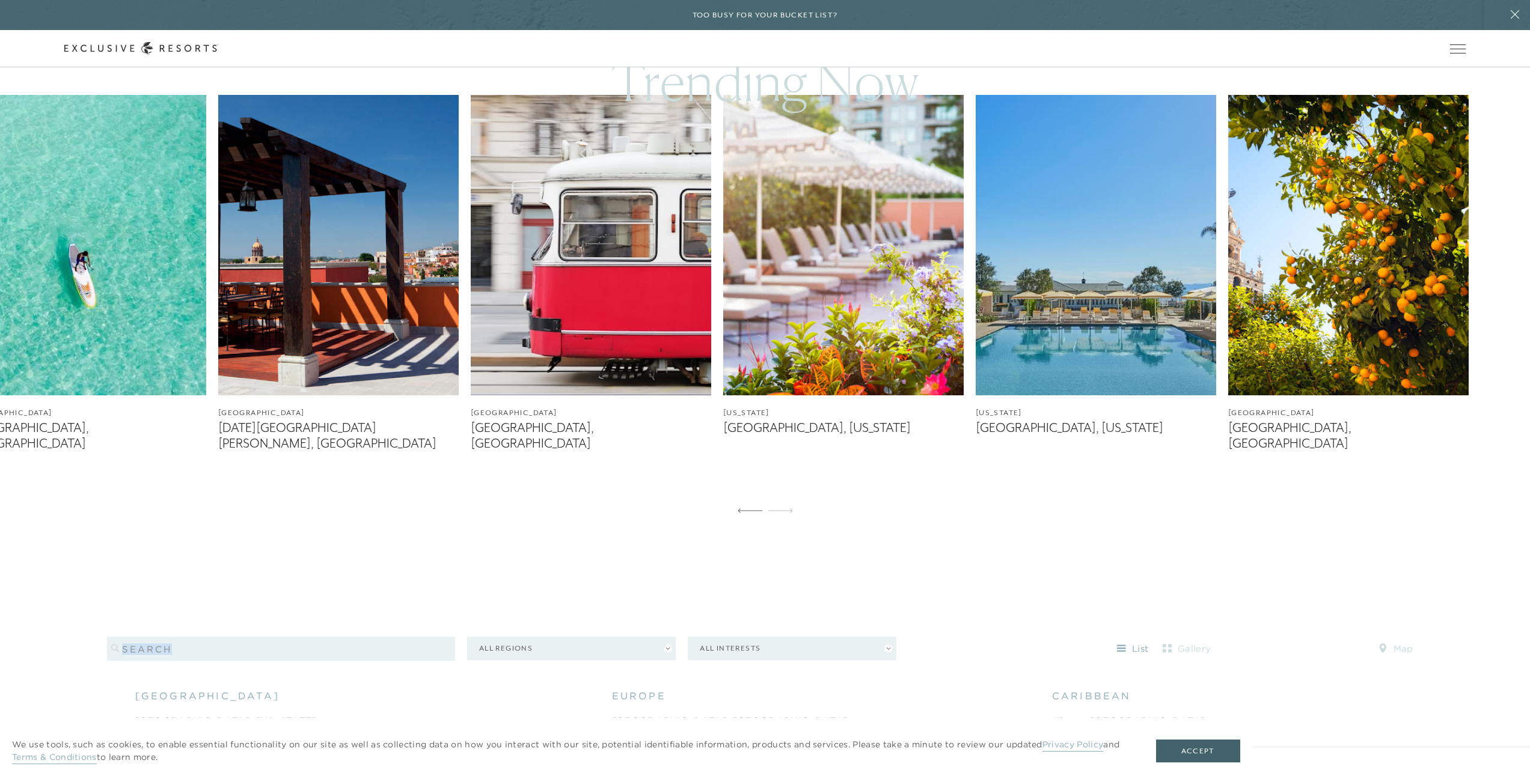
click at [784, 508] on icon at bounding box center [780, 510] width 25 height 5
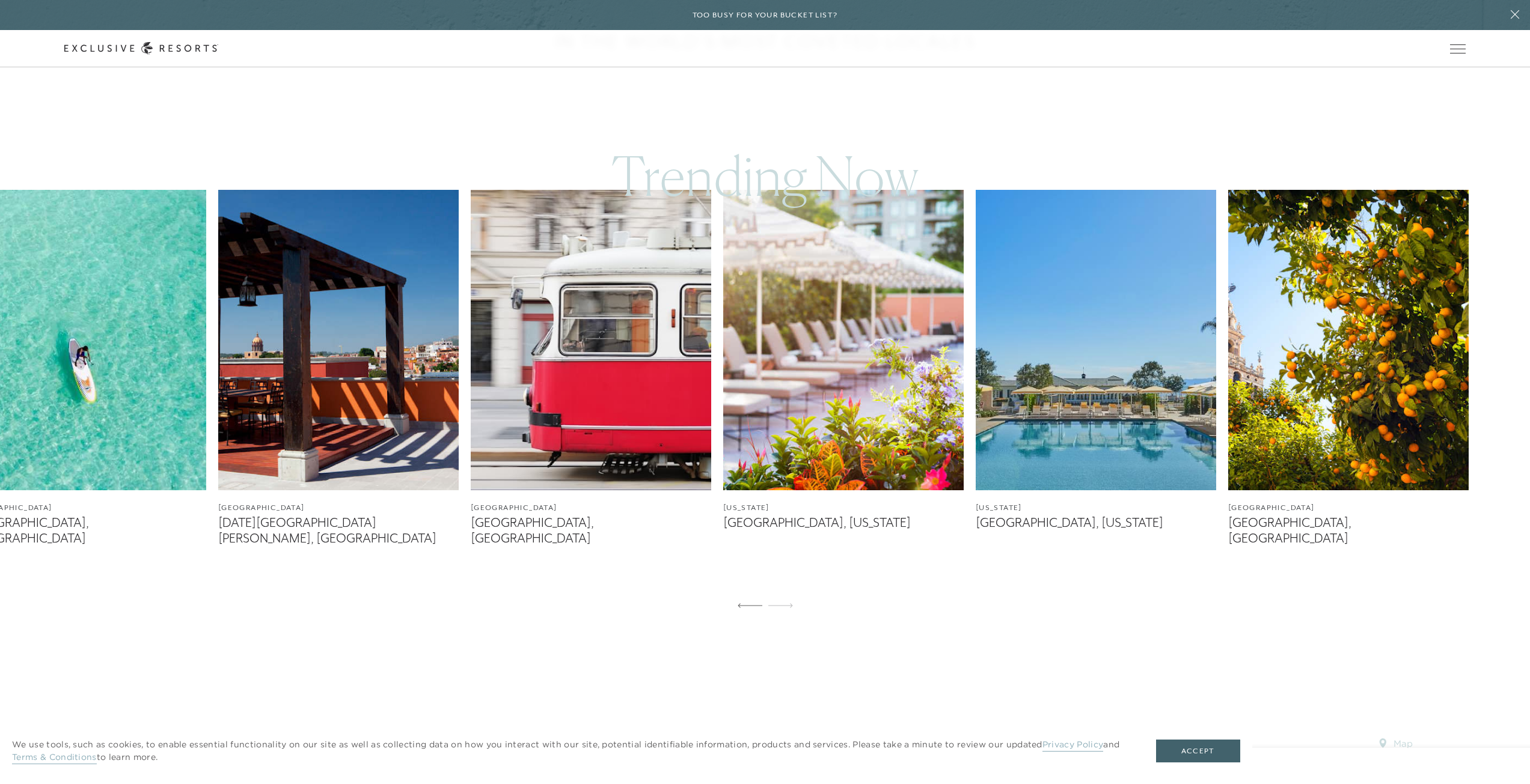
scroll to position [661, 0]
